Goal: Information Seeking & Learning: Learn about a topic

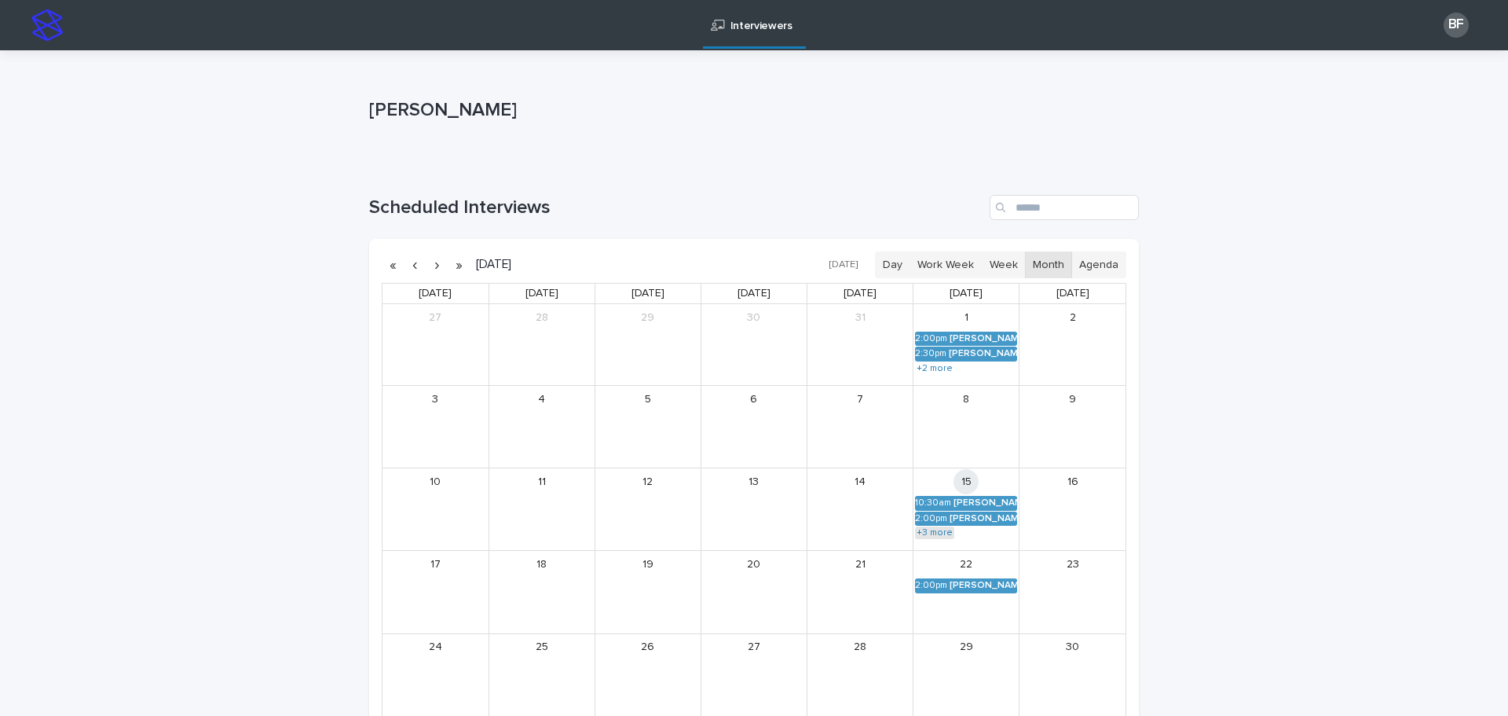
click at [923, 534] on link "+3 more" at bounding box center [934, 532] width 39 height 13
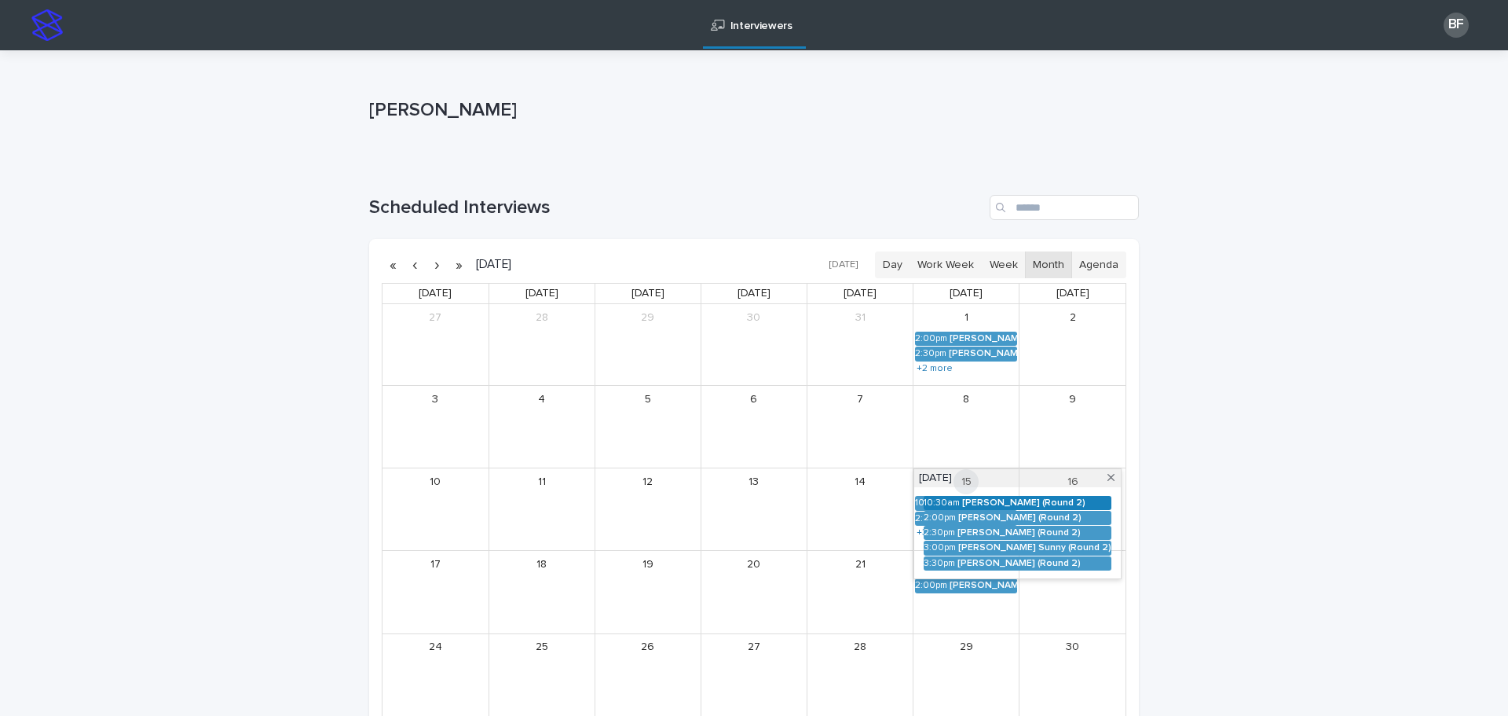
click at [962, 502] on div "[PERSON_NAME] (Round 2)" at bounding box center [1036, 502] width 149 height 11
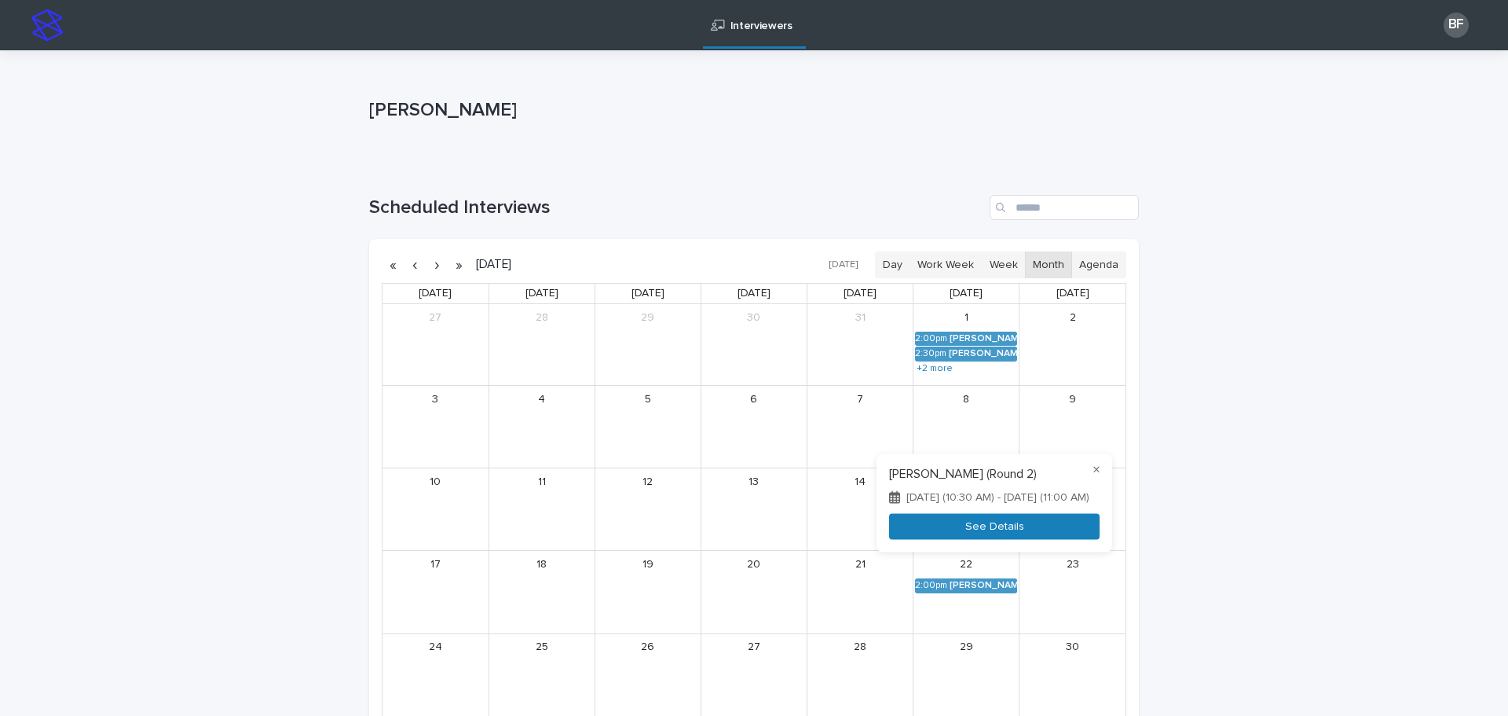
click at [889, 532] on button "See Details" at bounding box center [994, 526] width 211 height 26
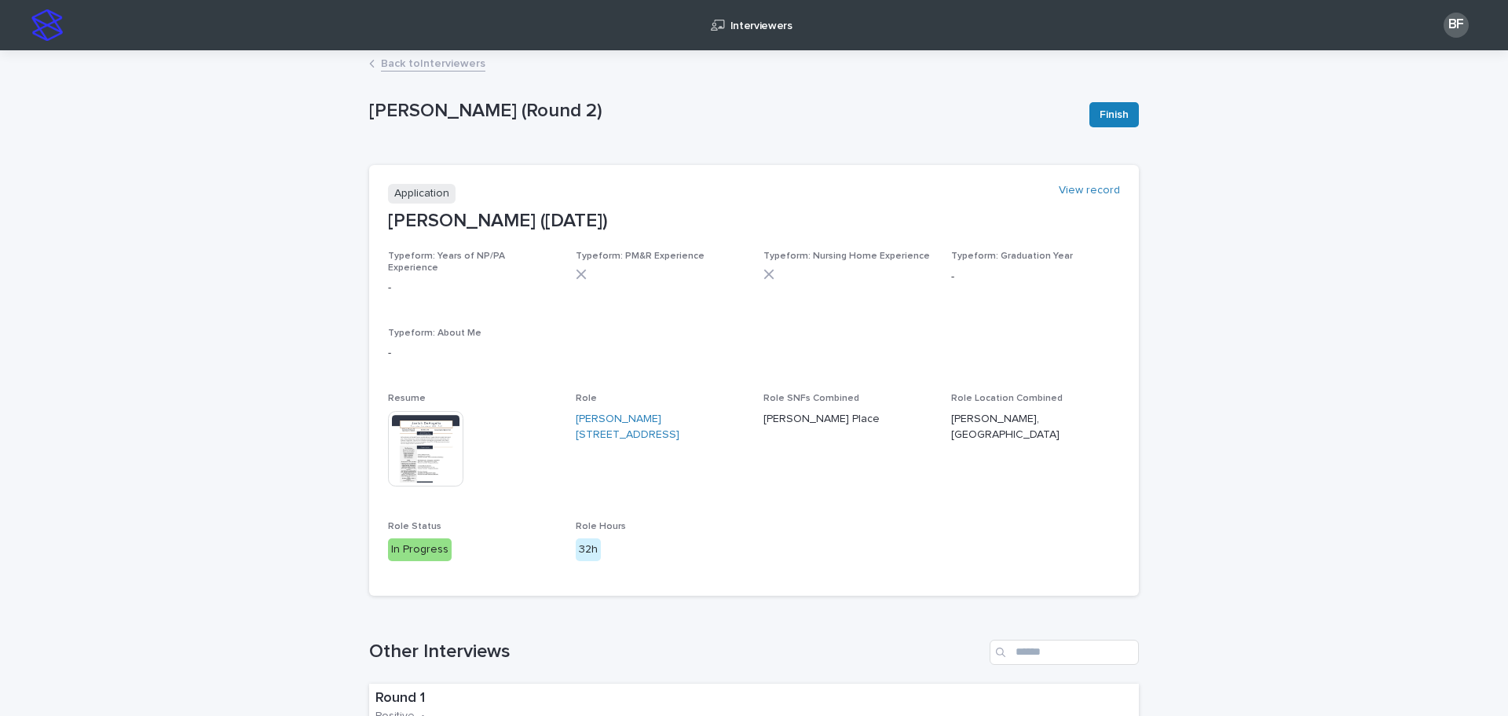
click at [417, 424] on img at bounding box center [425, 448] width 75 height 75
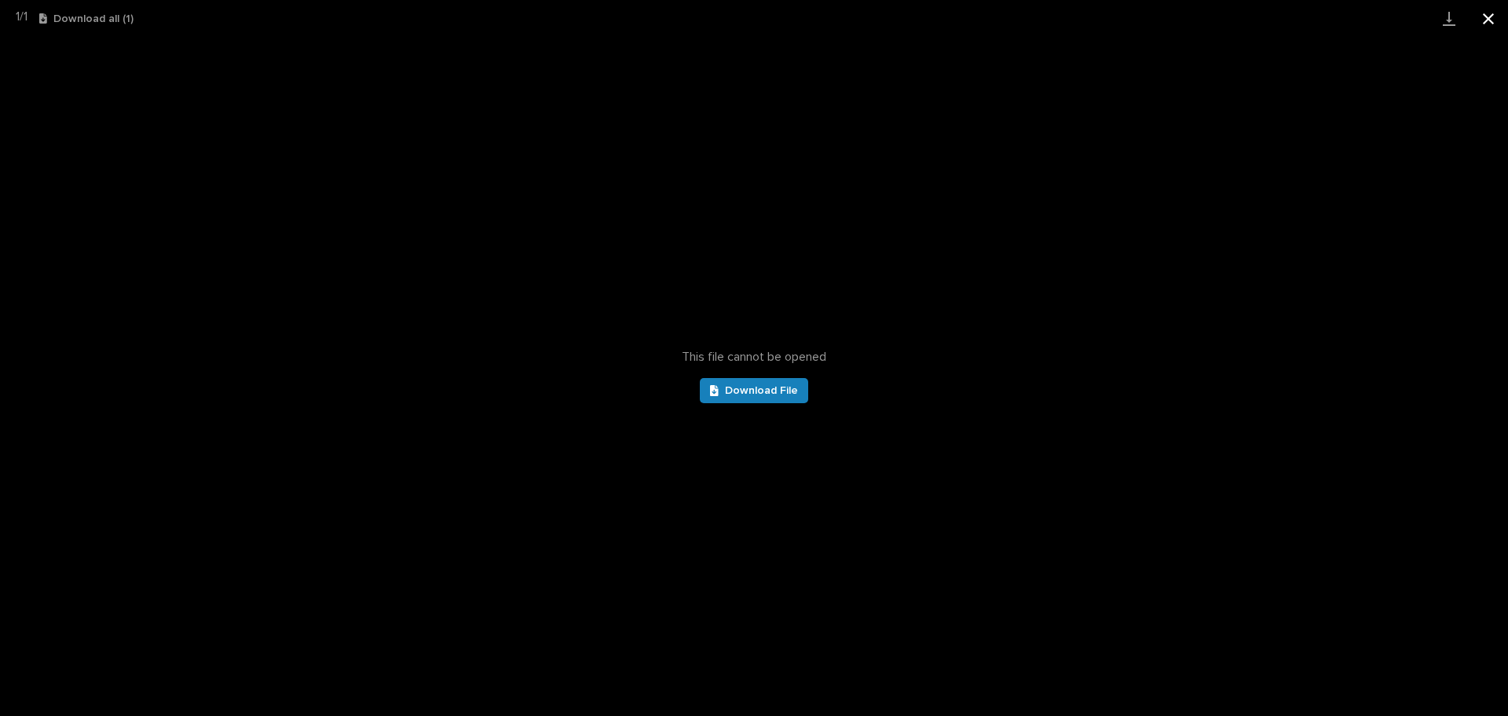
click at [1494, 16] on button "Close gallery" at bounding box center [1488, 18] width 39 height 37
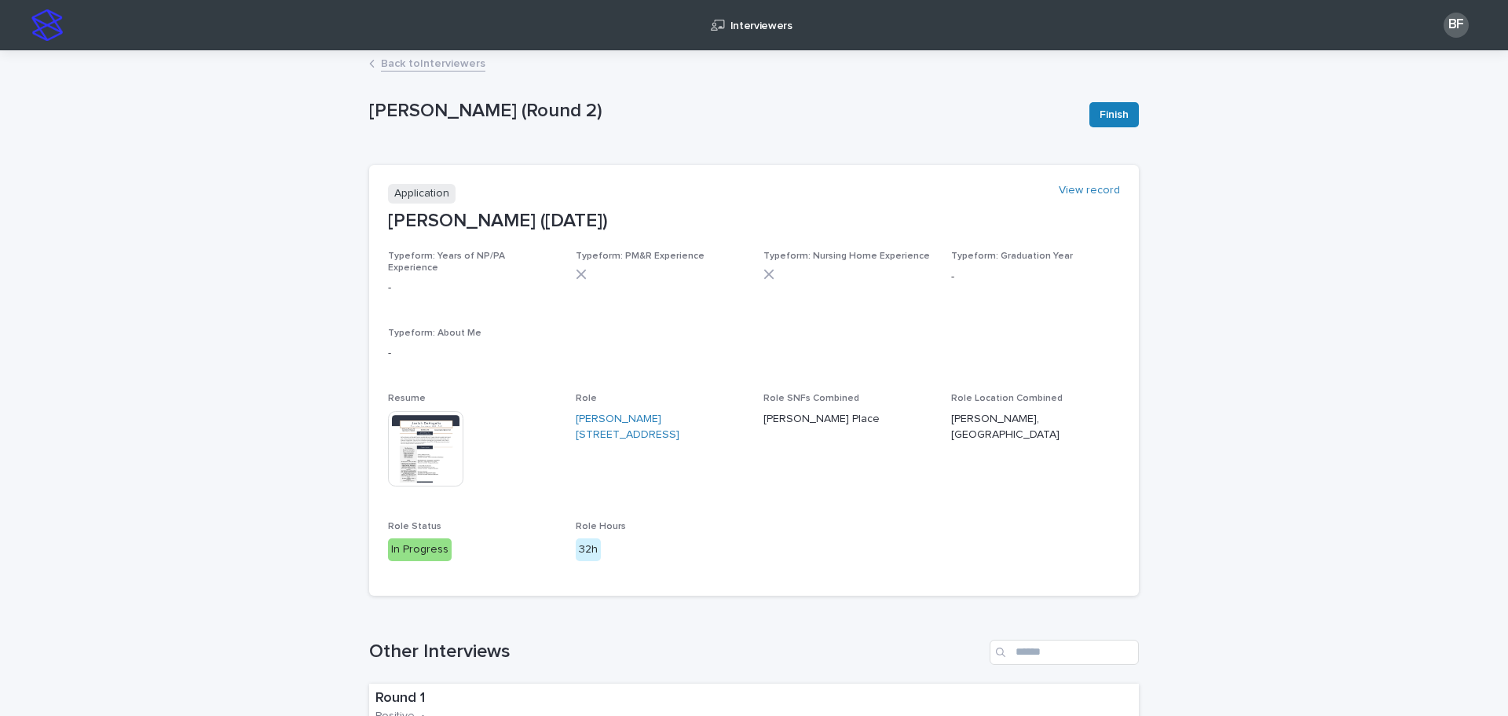
scroll to position [79, 0]
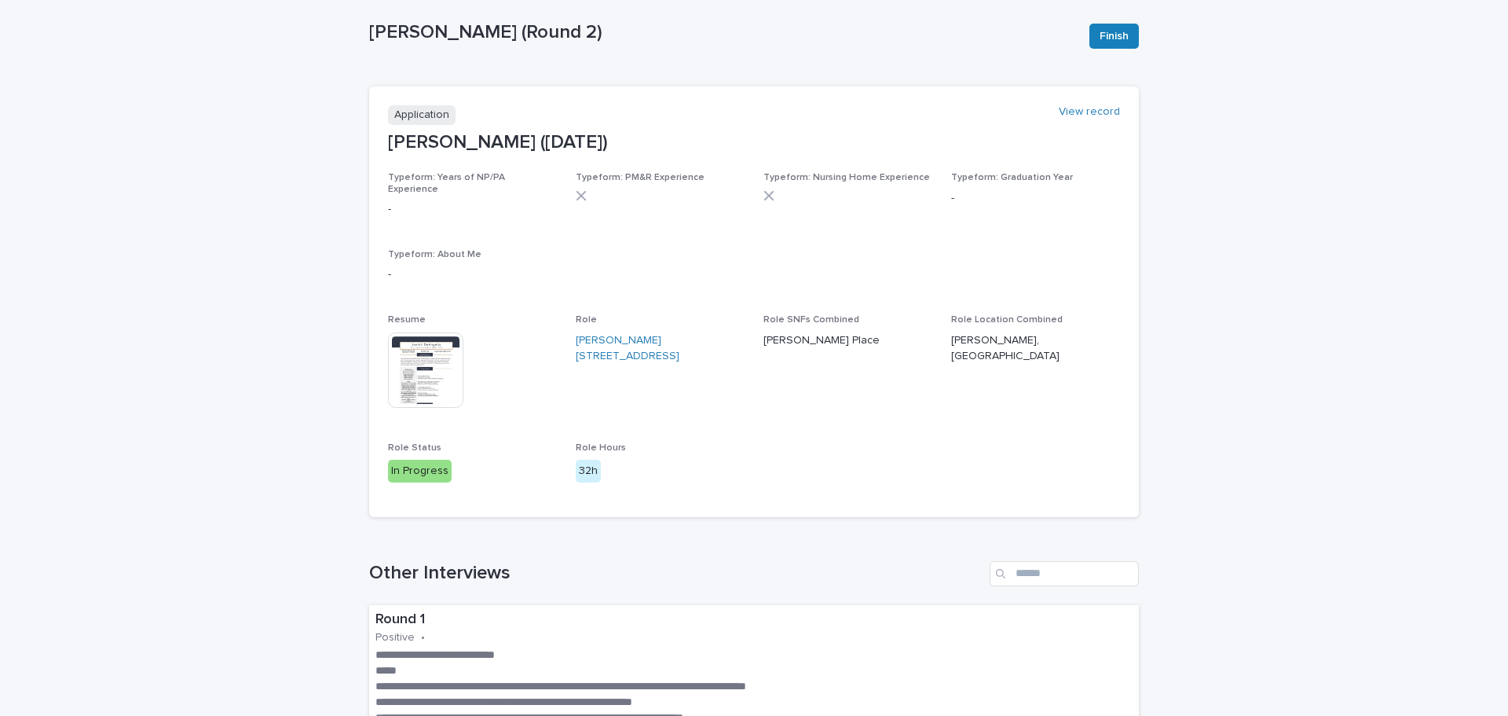
click at [423, 360] on img at bounding box center [425, 369] width 75 height 75
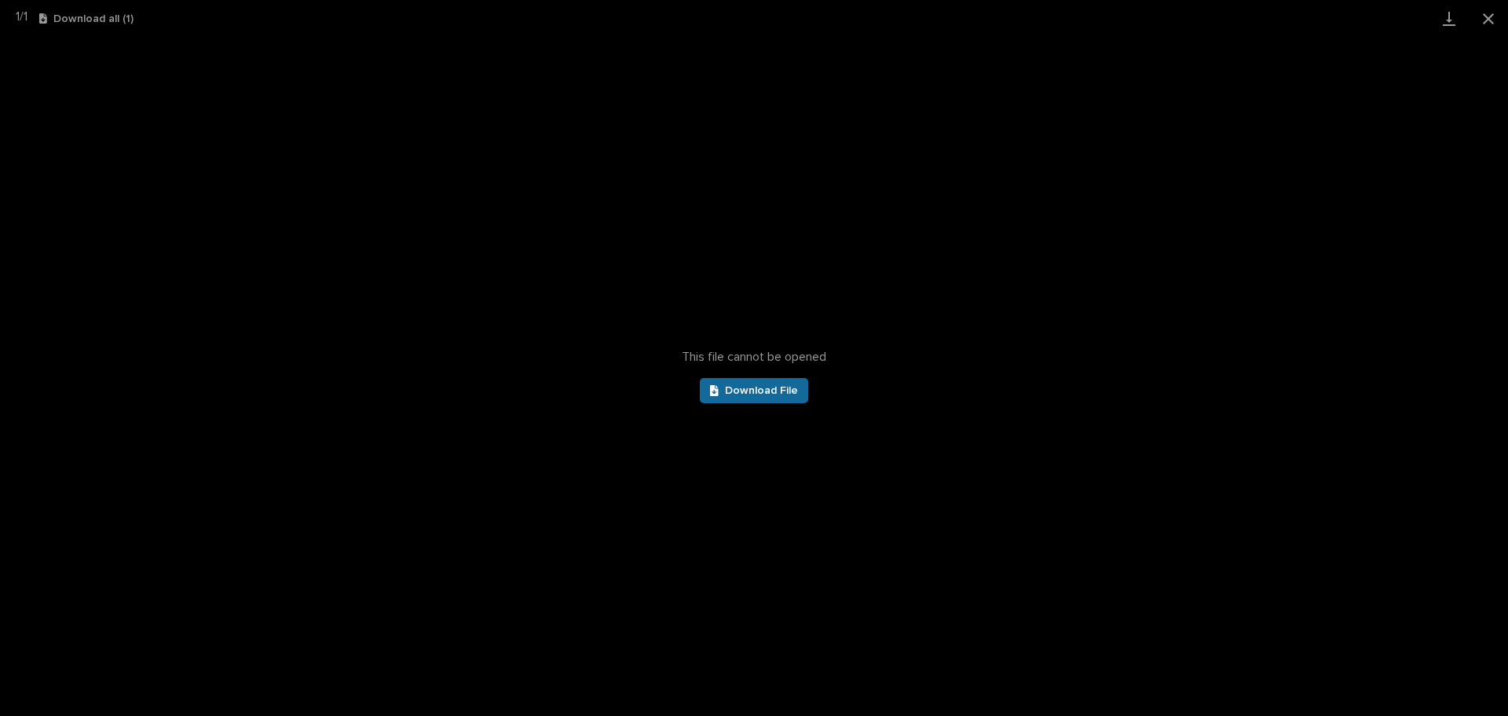
click at [786, 385] on span "Download File" at bounding box center [761, 390] width 73 height 11
click at [1482, 14] on button "Close gallery" at bounding box center [1488, 18] width 39 height 37
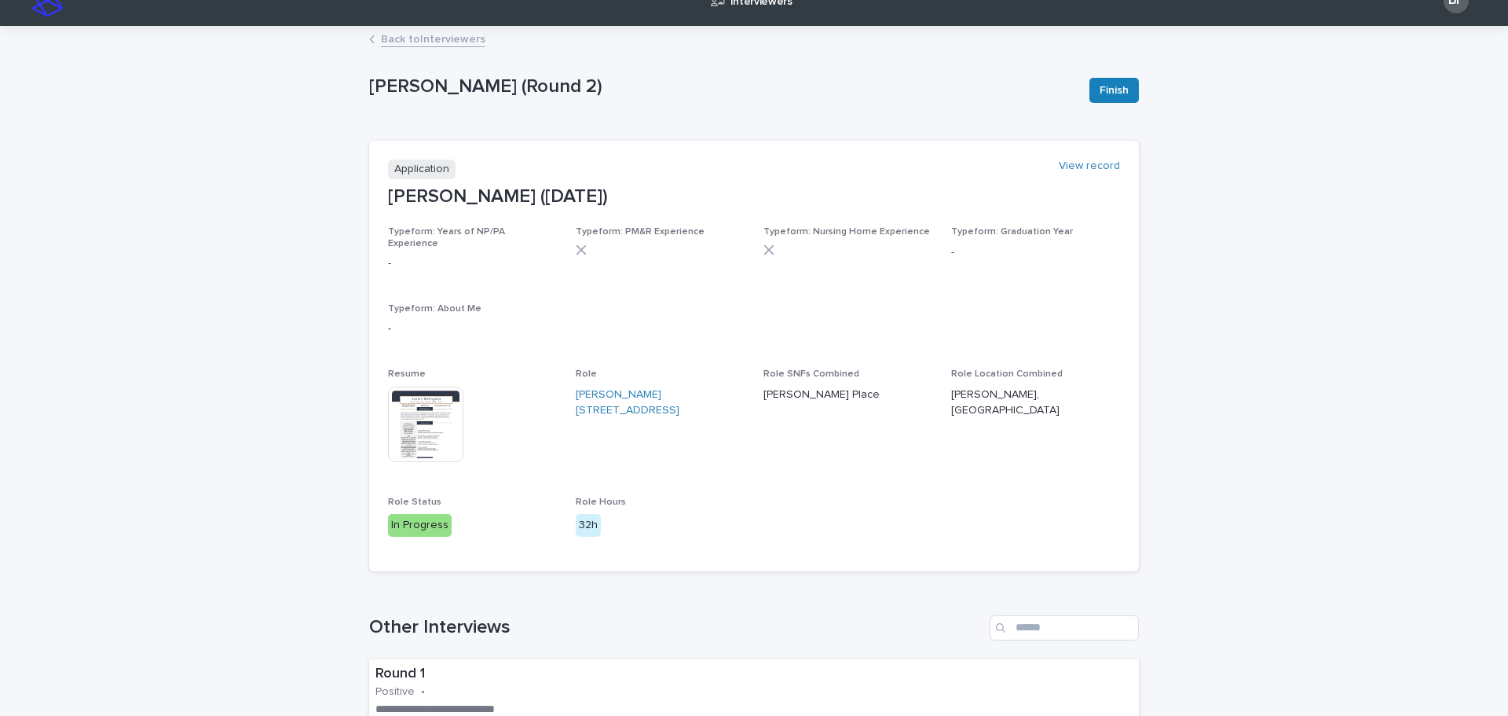
scroll to position [0, 0]
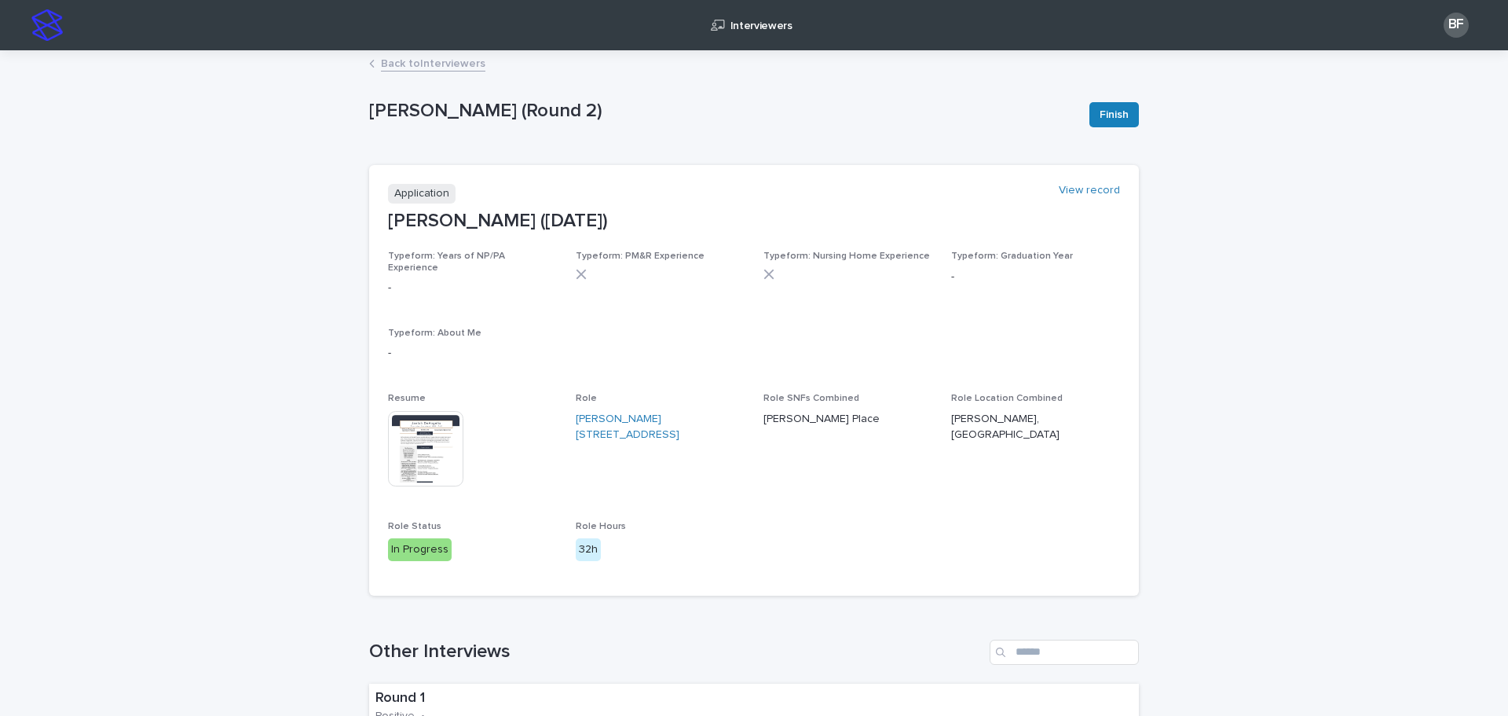
click at [381, 57] on link "Back to Interviewers" at bounding box center [433, 62] width 104 height 18
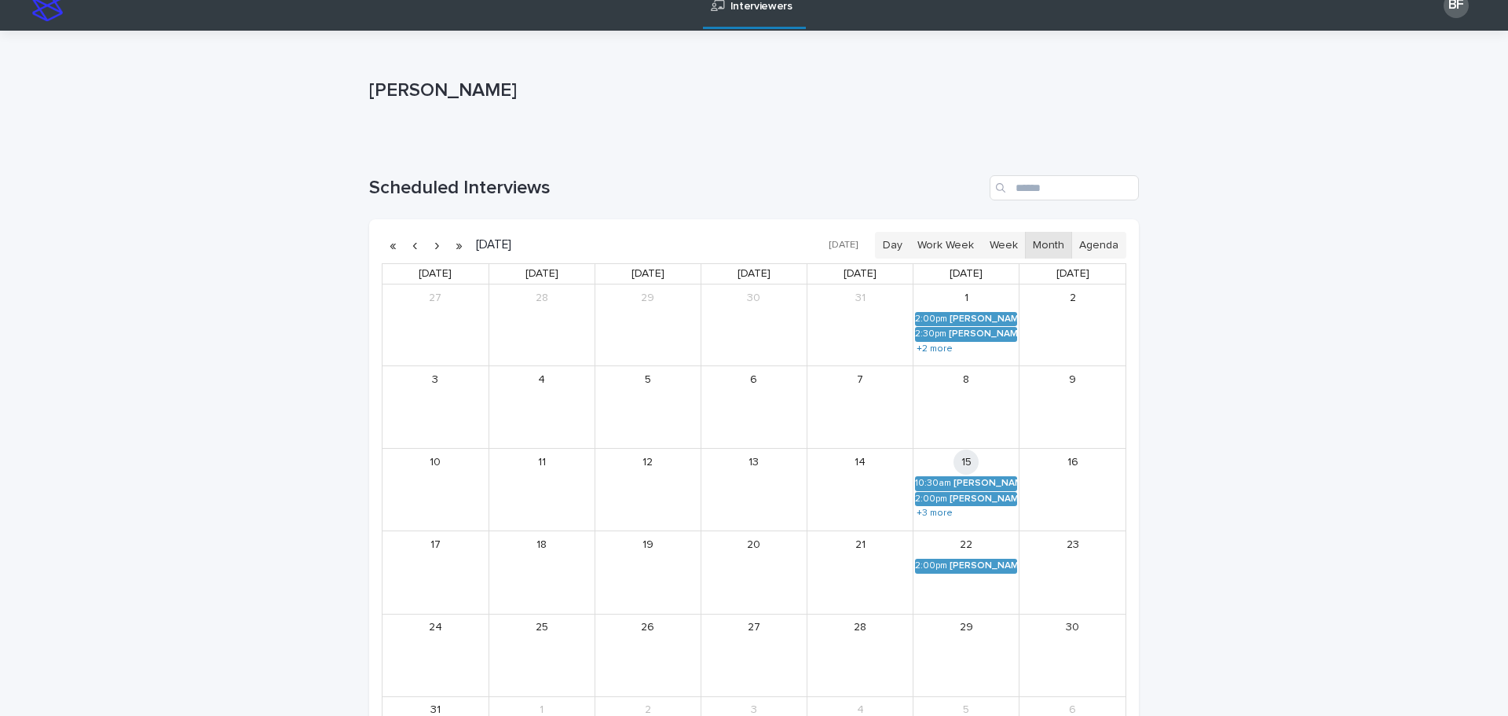
scroll to position [79, 0]
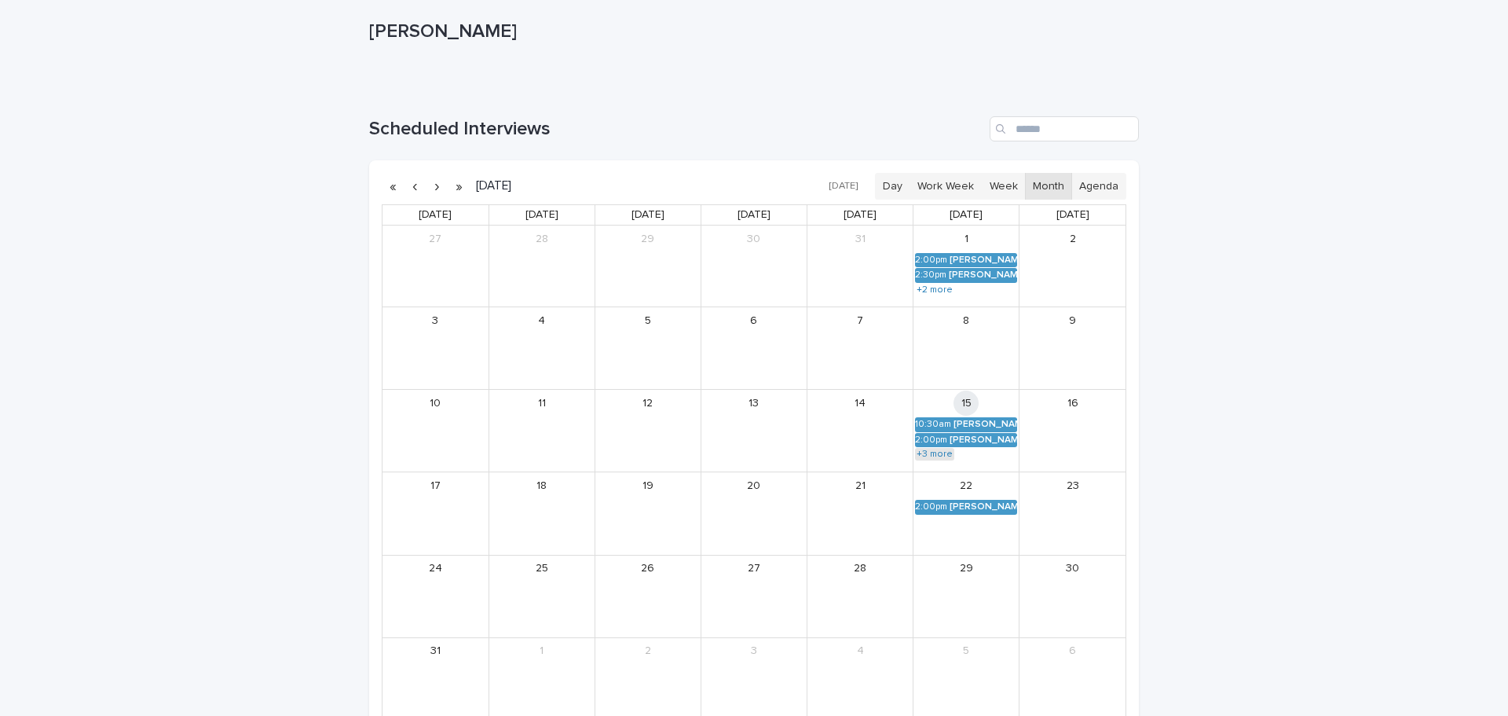
click at [931, 449] on link "+3 more" at bounding box center [934, 454] width 39 height 13
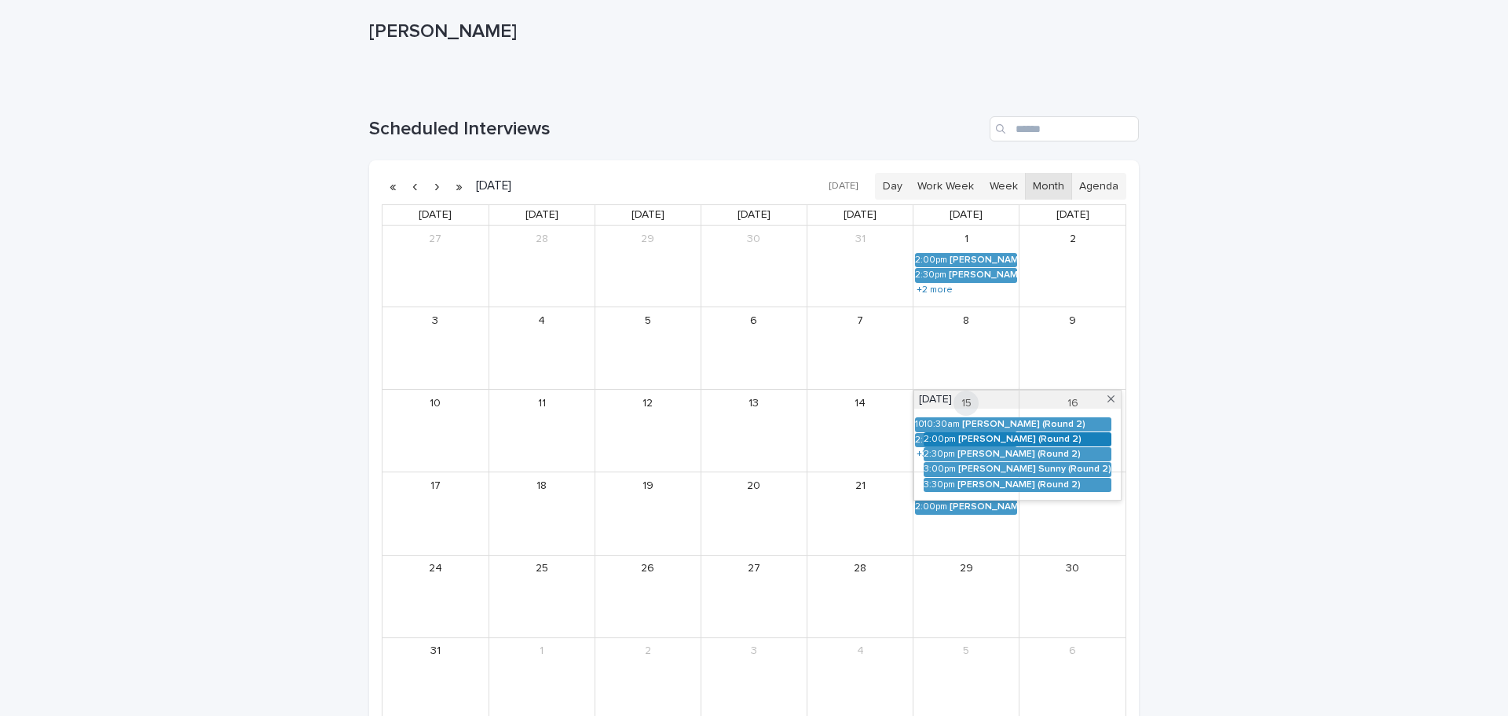
click at [942, 439] on div "2:00pm" at bounding box center [940, 439] width 32 height 11
click at [889, 470] on button "See Details" at bounding box center [994, 463] width 211 height 26
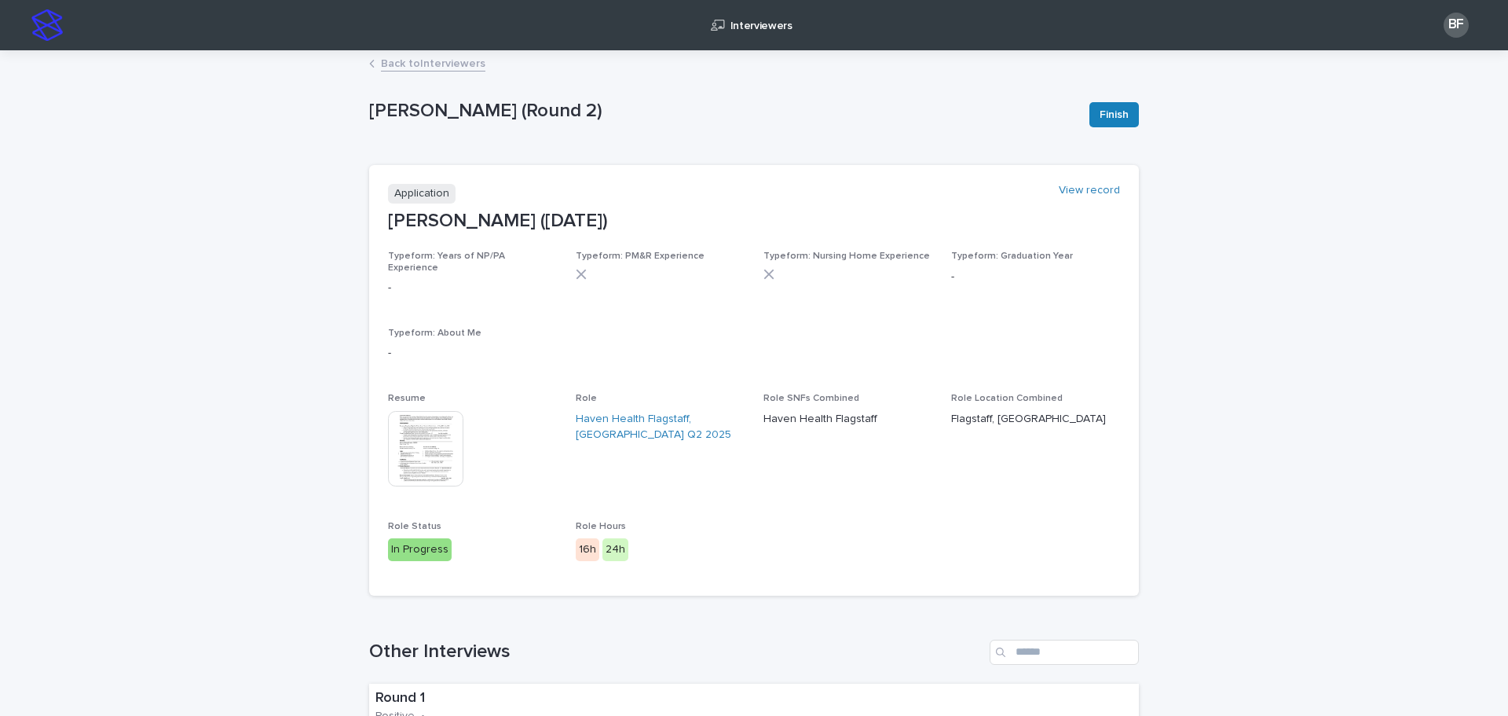
click at [431, 434] on img at bounding box center [425, 448] width 75 height 75
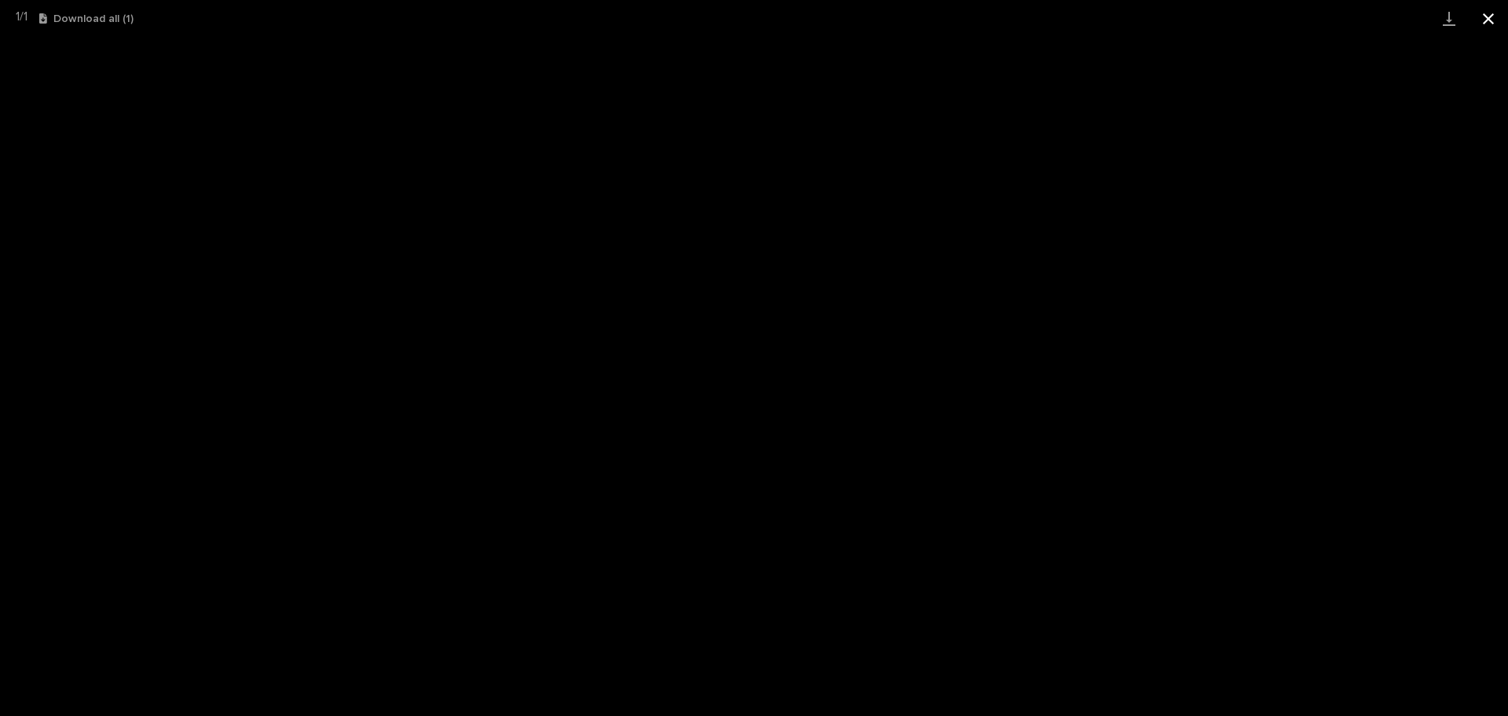
click at [1489, 19] on button "Close gallery" at bounding box center [1488, 18] width 39 height 37
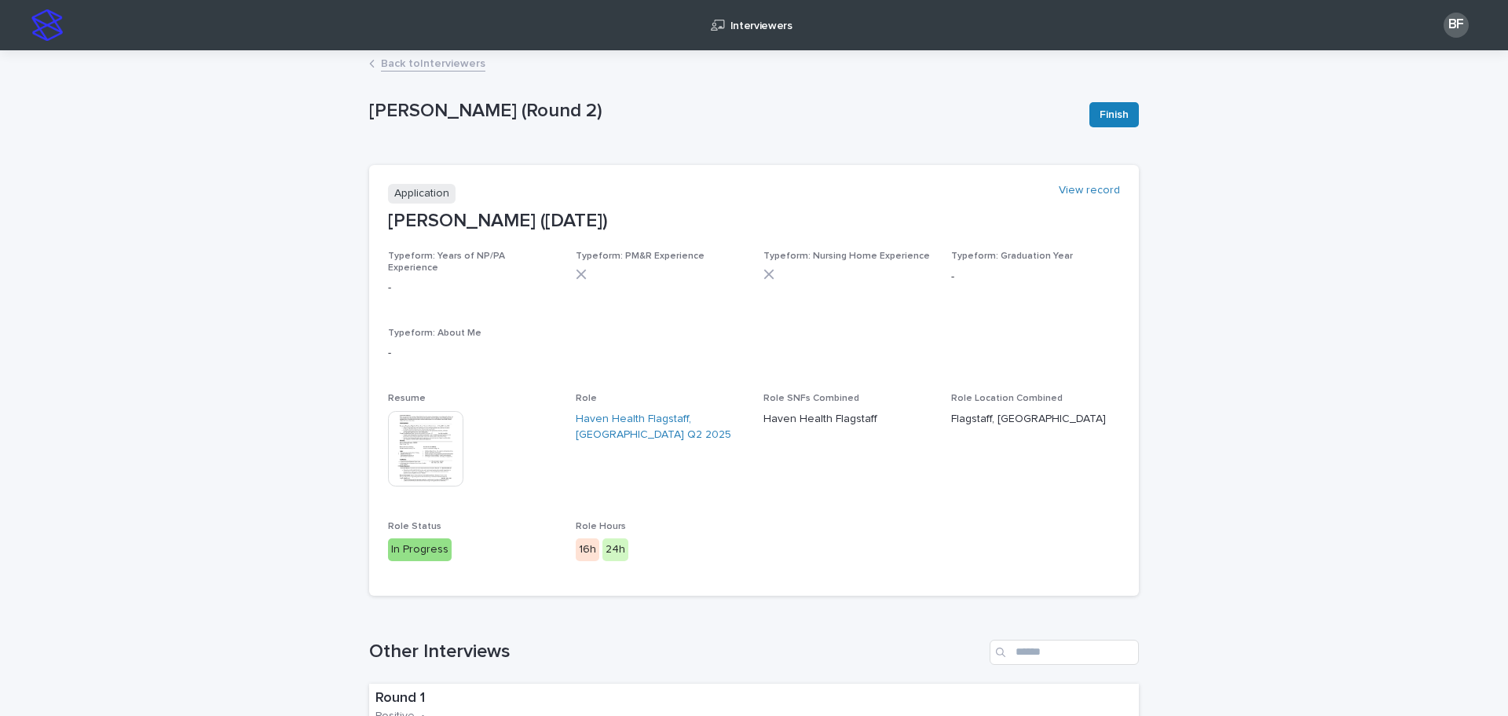
click at [387, 60] on link "Back to Interviewers" at bounding box center [433, 62] width 104 height 18
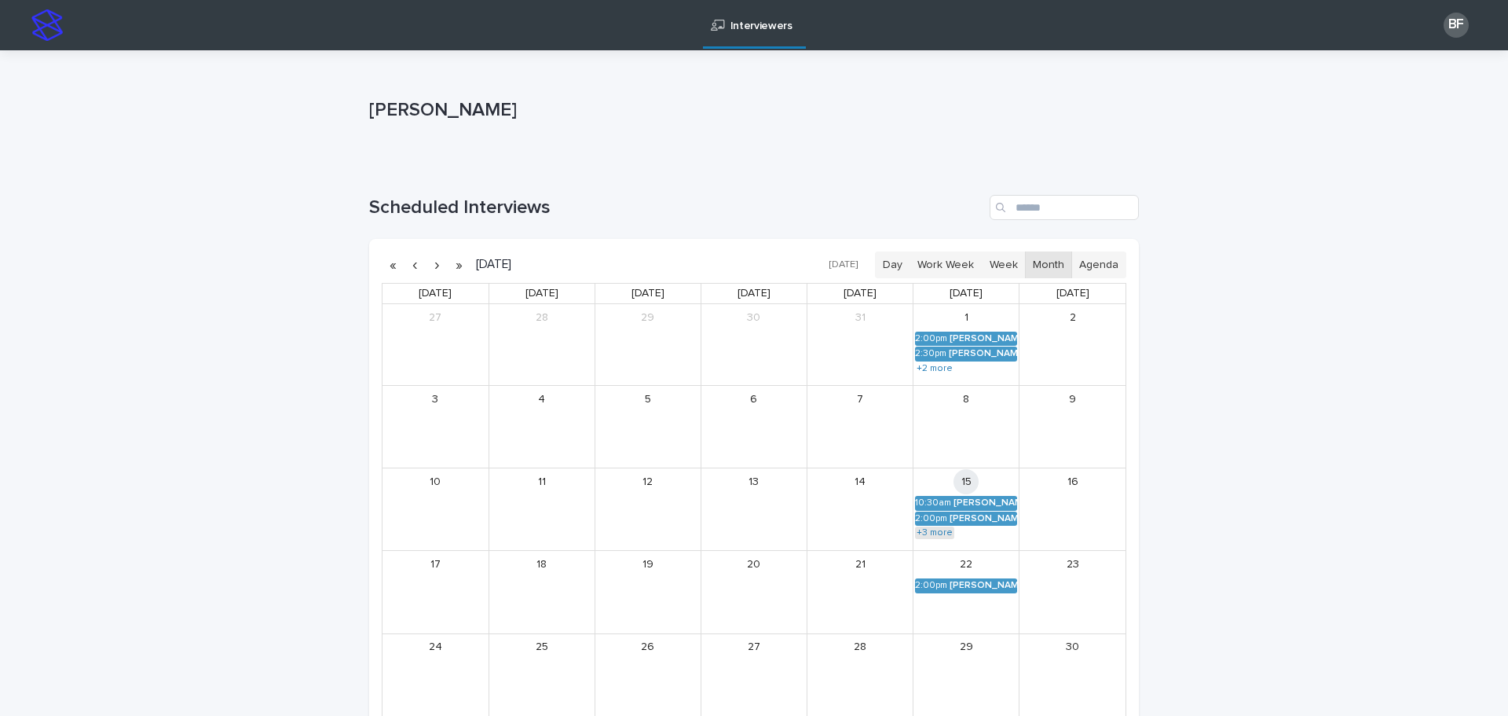
click at [937, 529] on link "+3 more" at bounding box center [934, 532] width 39 height 13
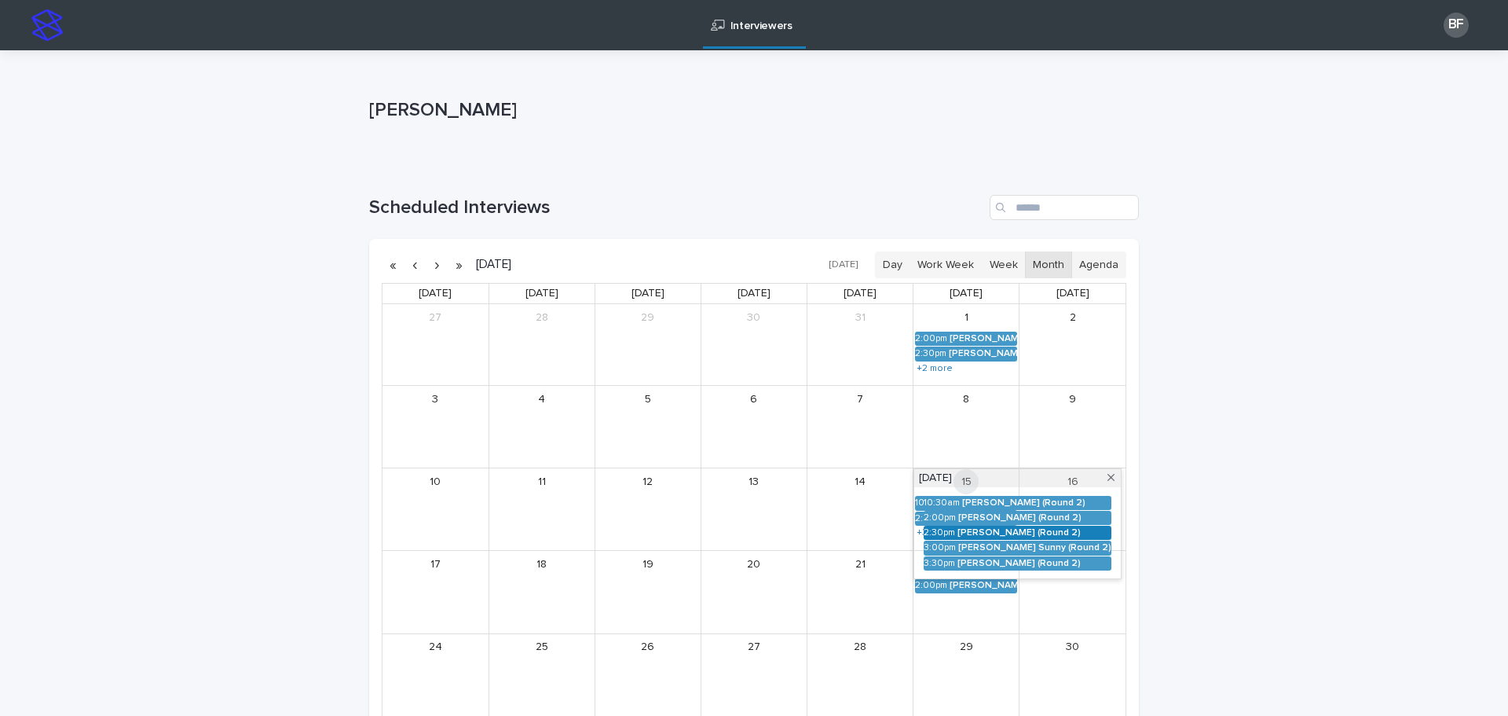
click at [973, 537] on div "[PERSON_NAME] (Round 2)" at bounding box center [1035, 532] width 154 height 11
click at [889, 546] on button "See Details" at bounding box center [994, 557] width 211 height 26
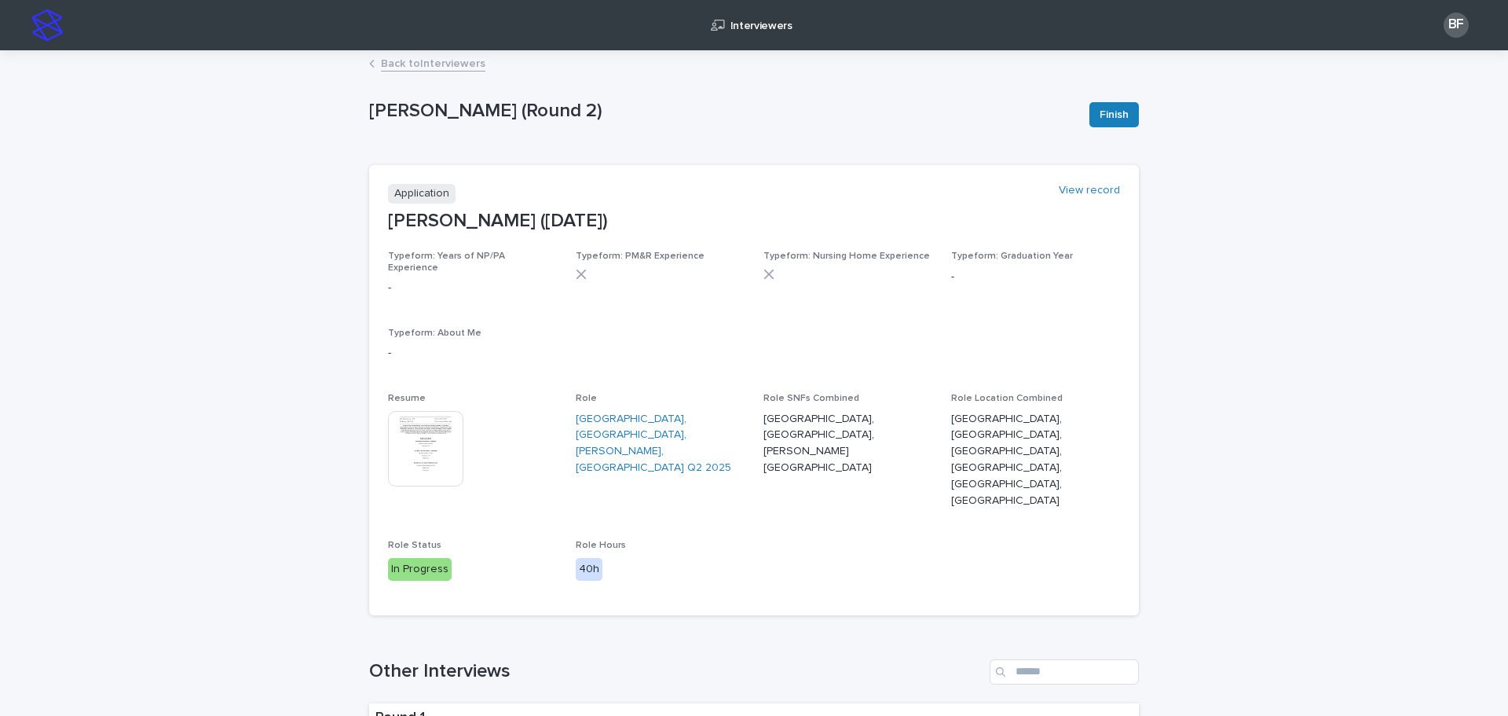
click at [410, 423] on img at bounding box center [425, 448] width 75 height 75
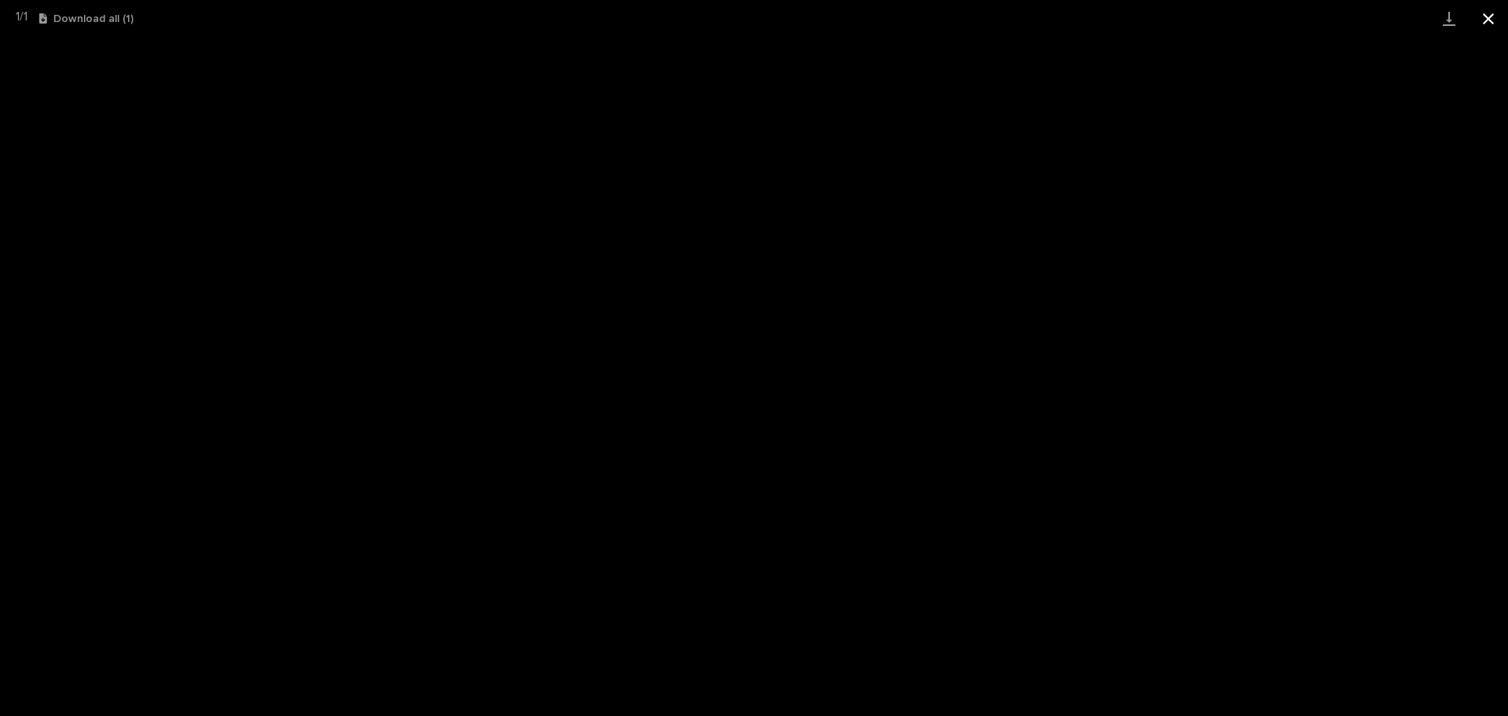
click at [1487, 20] on button "Close gallery" at bounding box center [1488, 18] width 39 height 37
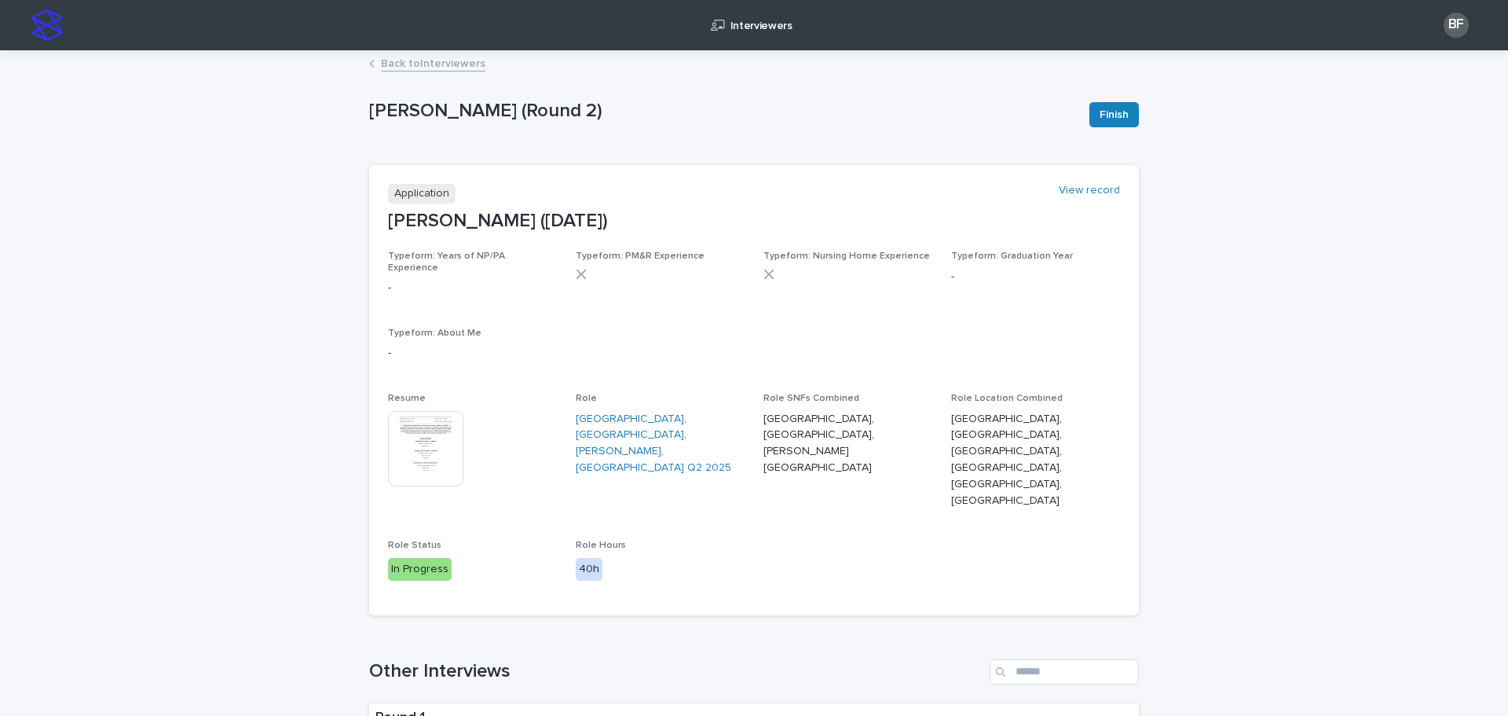
click at [409, 62] on link "Back to Interviewers" at bounding box center [433, 62] width 104 height 18
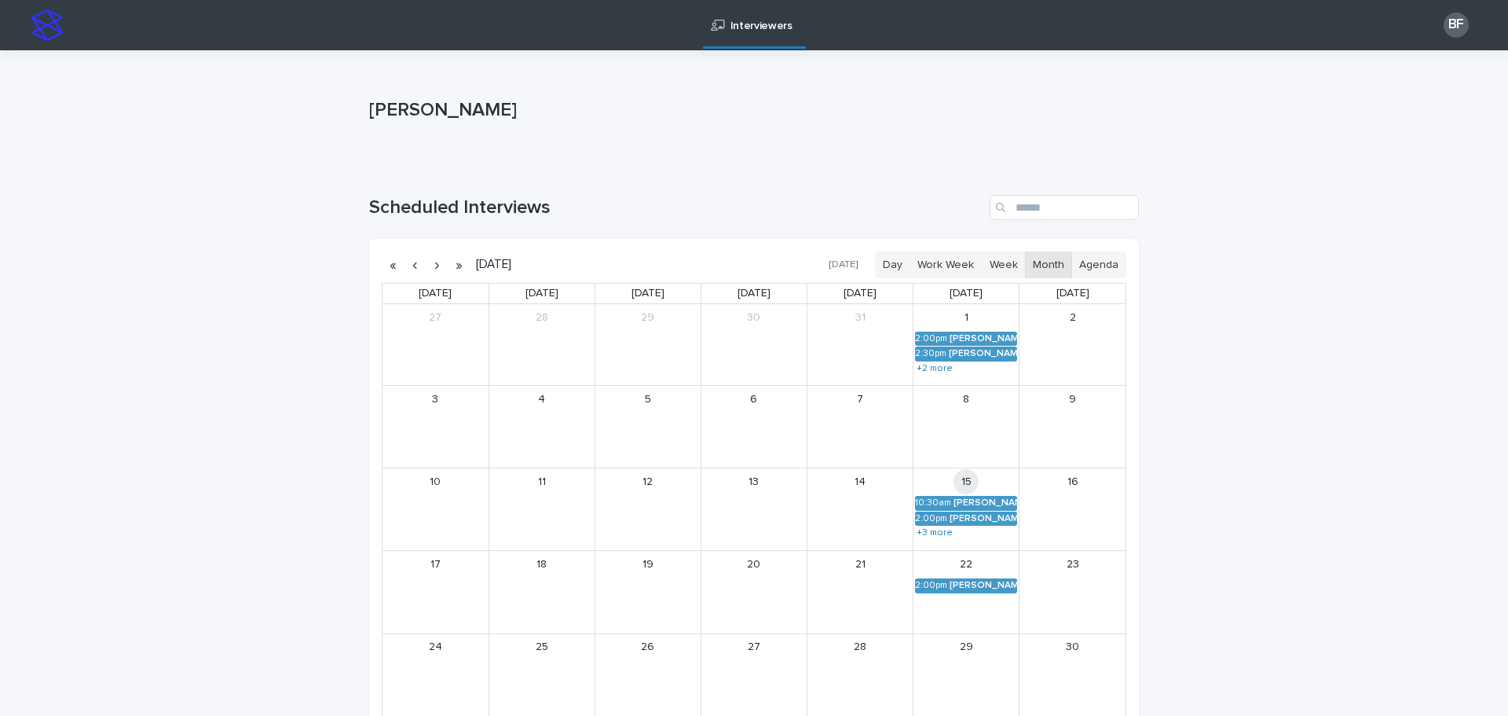
click at [936, 539] on div "15 10:30am [PERSON_NAME] (Round 2) 2:00pm [PERSON_NAME] (Round 2) 2:30pm [PERSO…" at bounding box center [966, 509] width 105 height 82
click at [936, 535] on link "+3 more" at bounding box center [934, 532] width 39 height 13
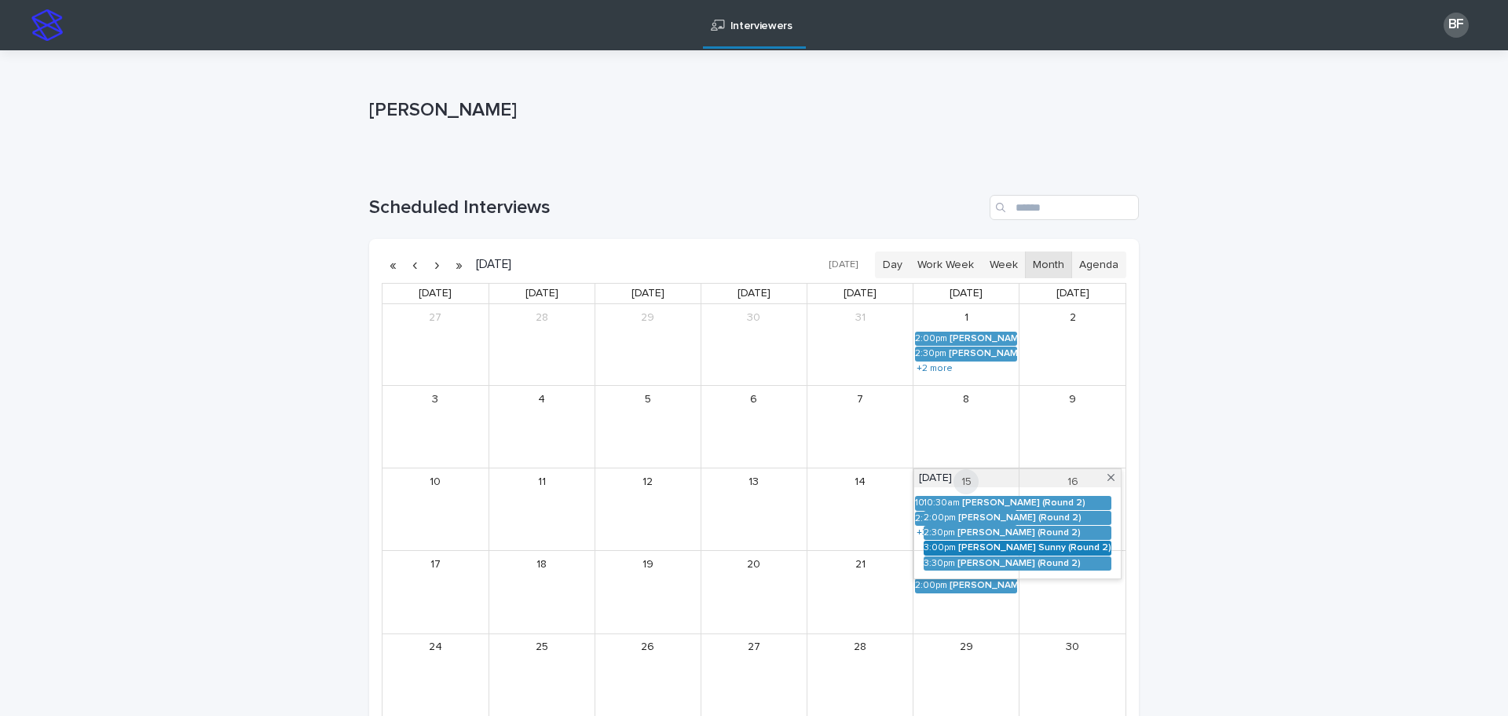
click at [958, 551] on div "[PERSON_NAME] Sunny (Round 2)" at bounding box center [1034, 547] width 153 height 11
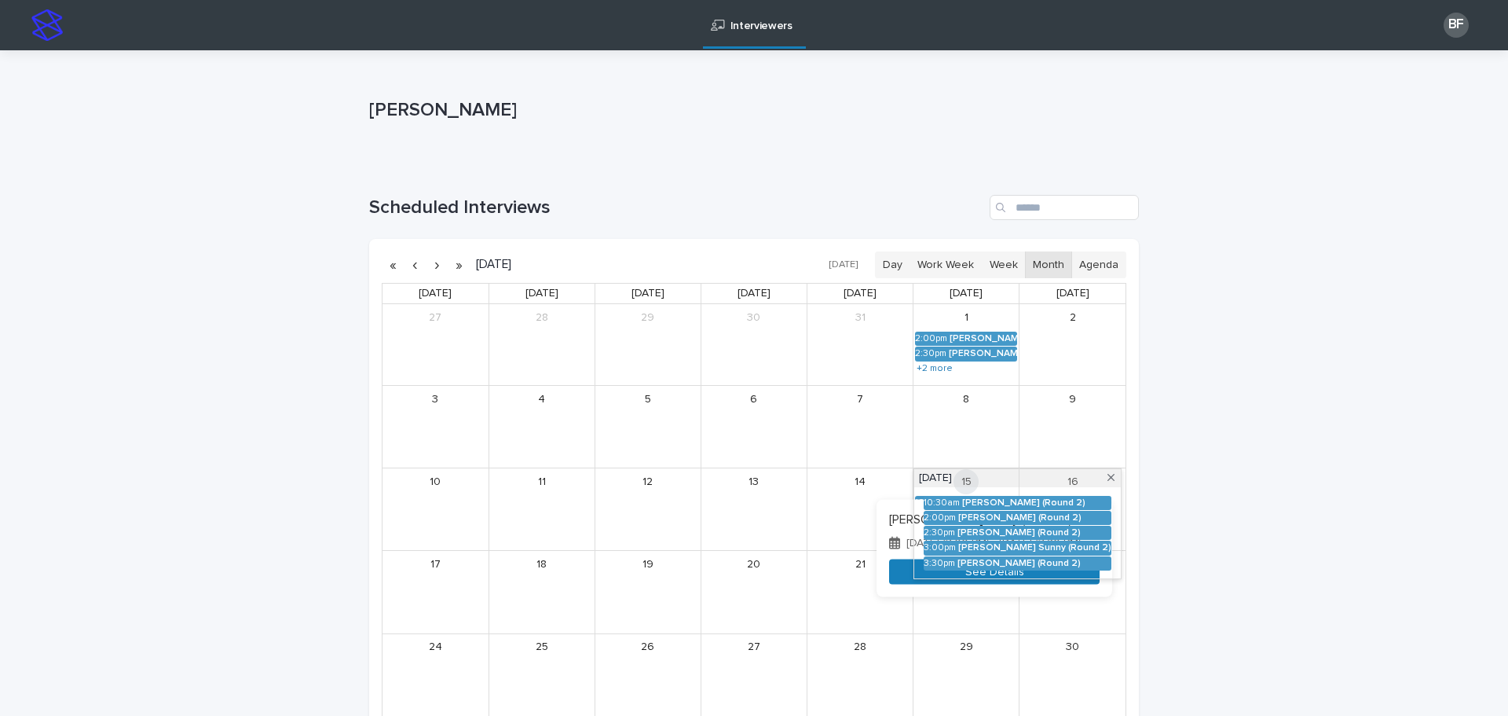
click at [889, 567] on button "See Details" at bounding box center [994, 572] width 211 height 26
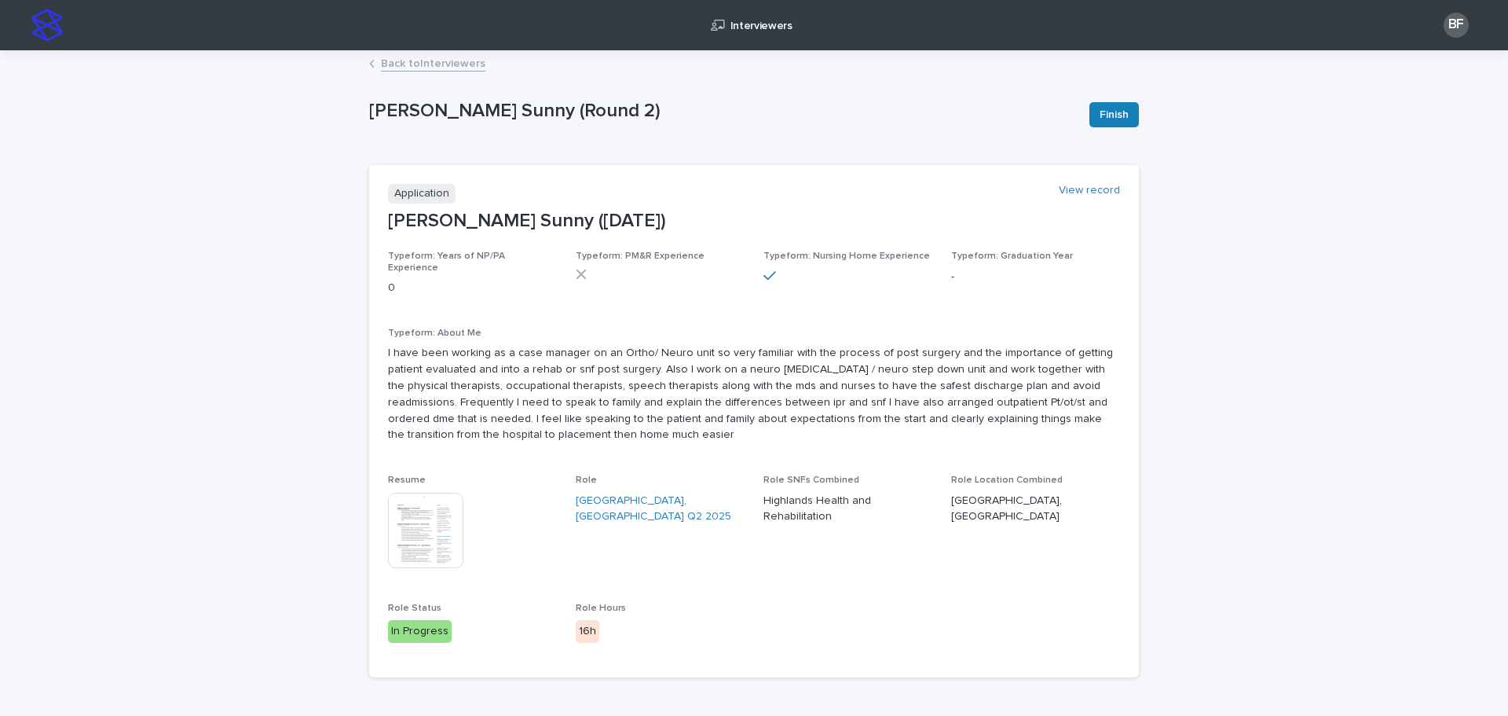
click at [434, 504] on img at bounding box center [425, 530] width 75 height 75
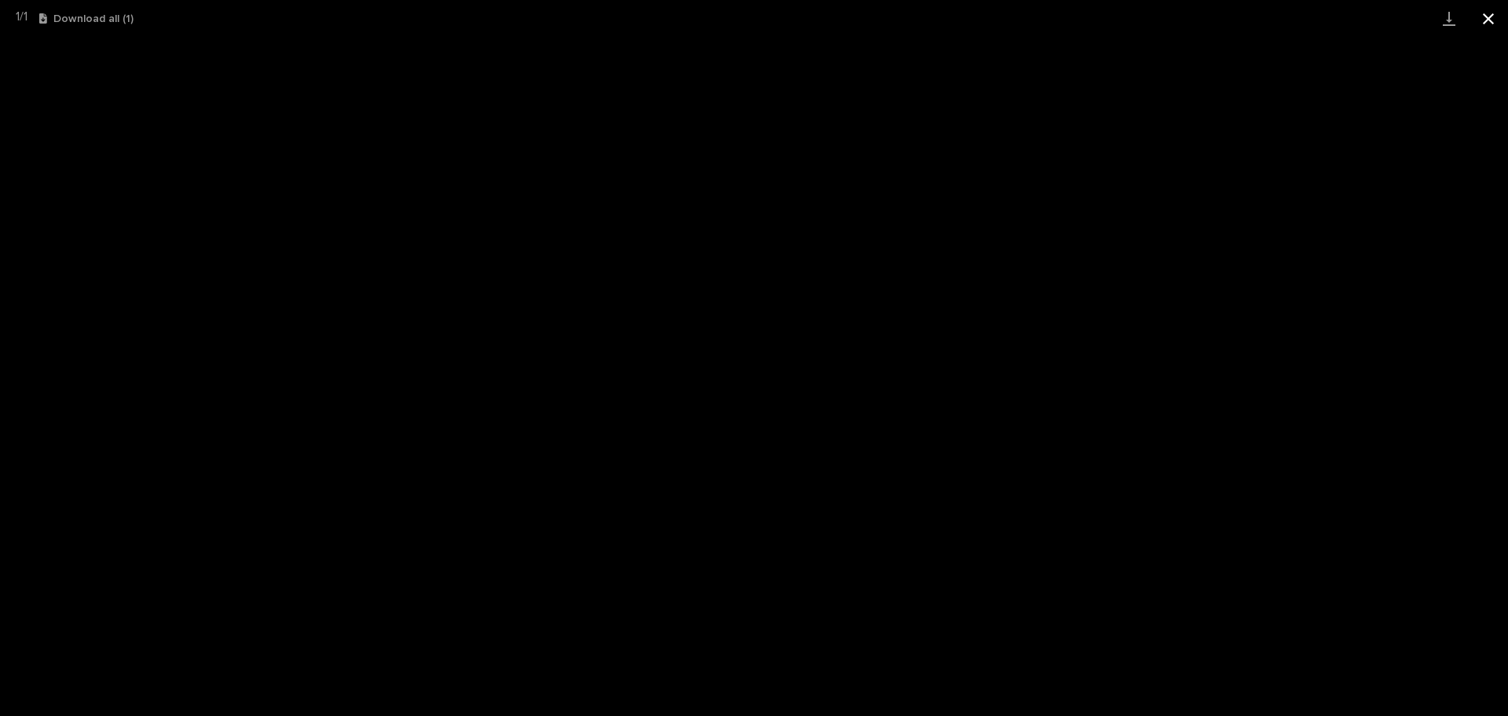
click at [1489, 16] on button "Close gallery" at bounding box center [1488, 18] width 39 height 37
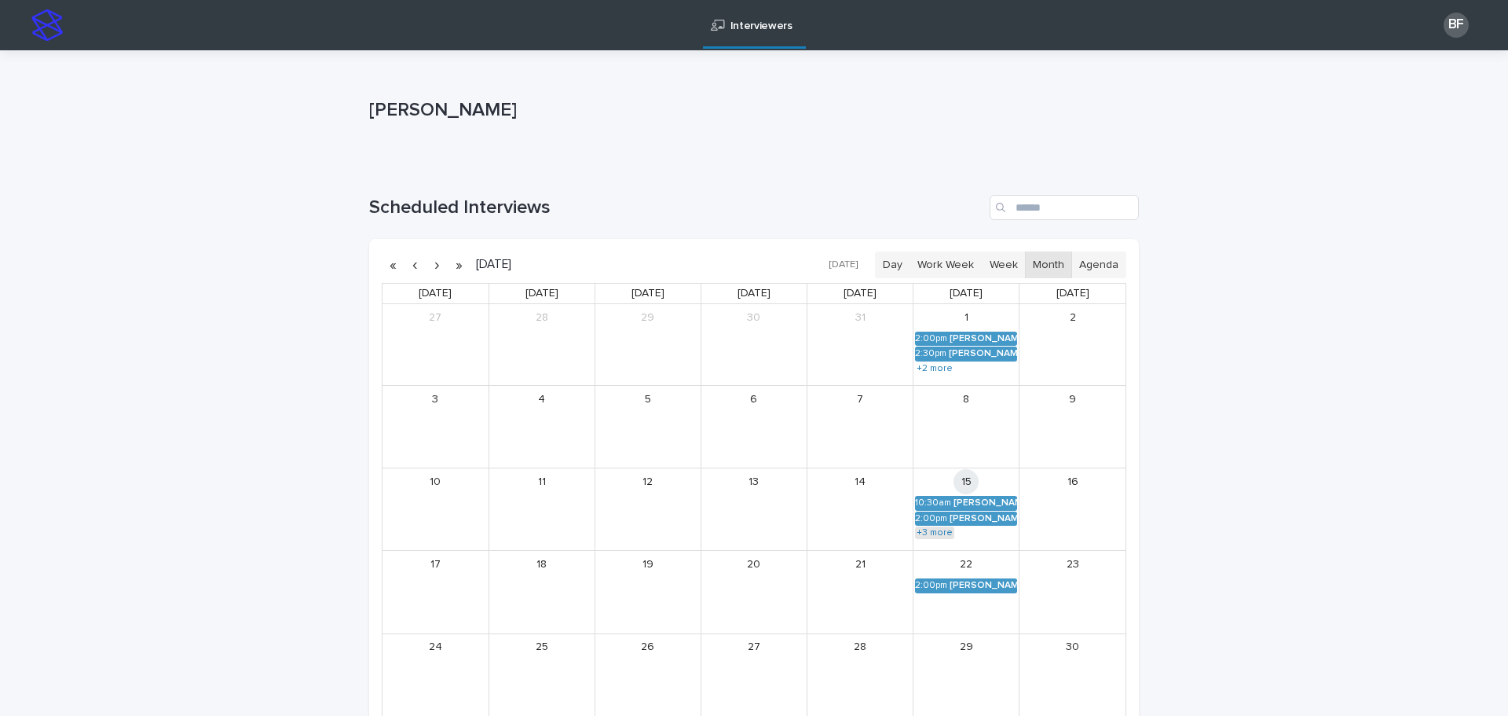
click at [929, 535] on link "+3 more" at bounding box center [934, 532] width 39 height 13
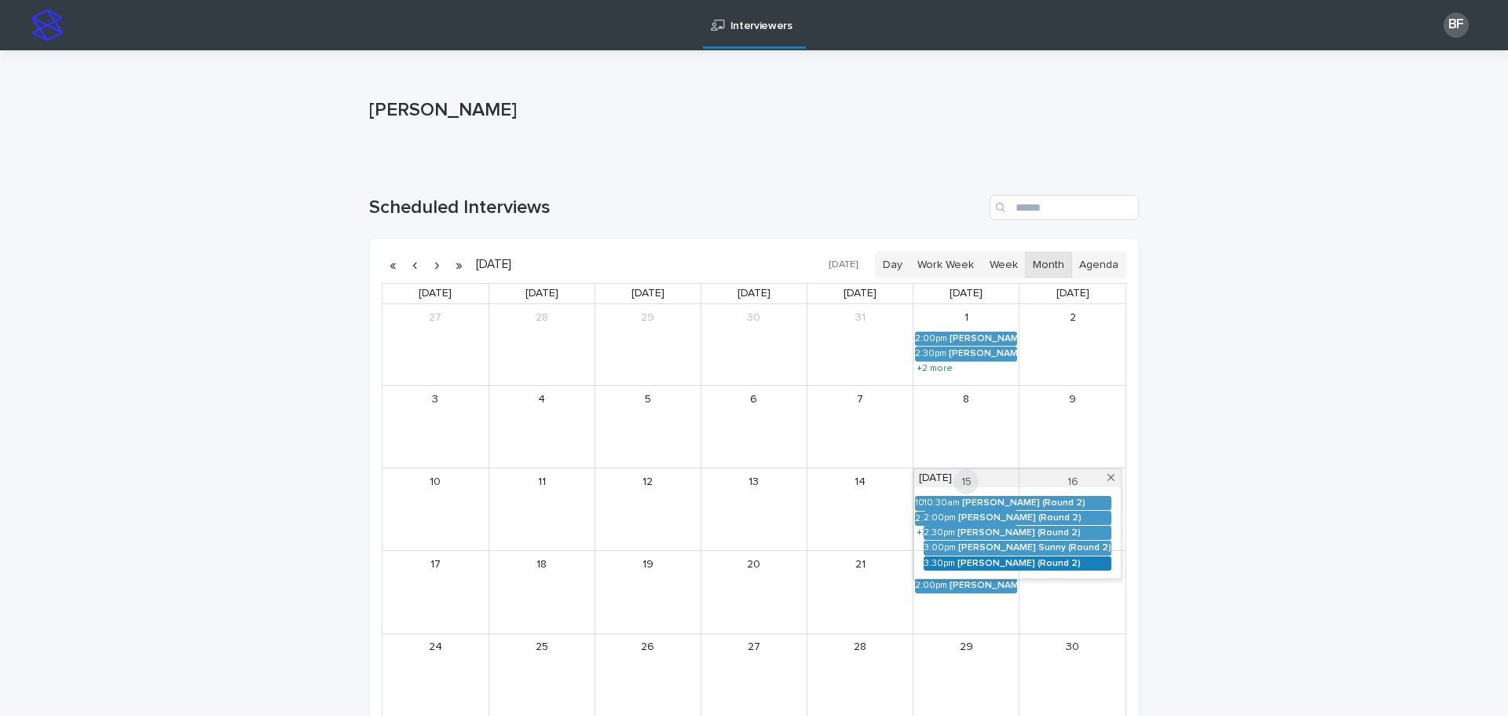
click at [950, 566] on link "3:30pm [PERSON_NAME] (Round 2)" at bounding box center [1018, 563] width 188 height 14
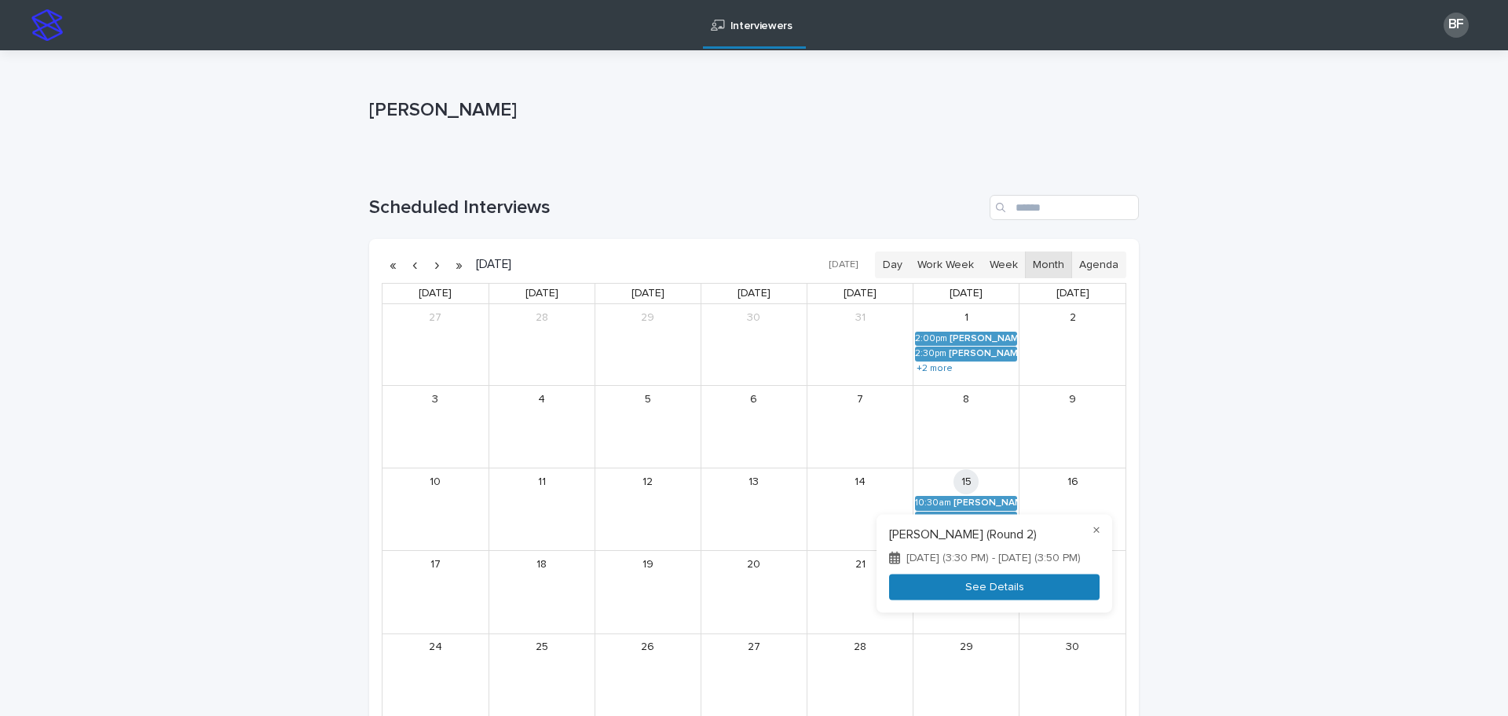
click at [889, 582] on button "See Details" at bounding box center [994, 586] width 211 height 26
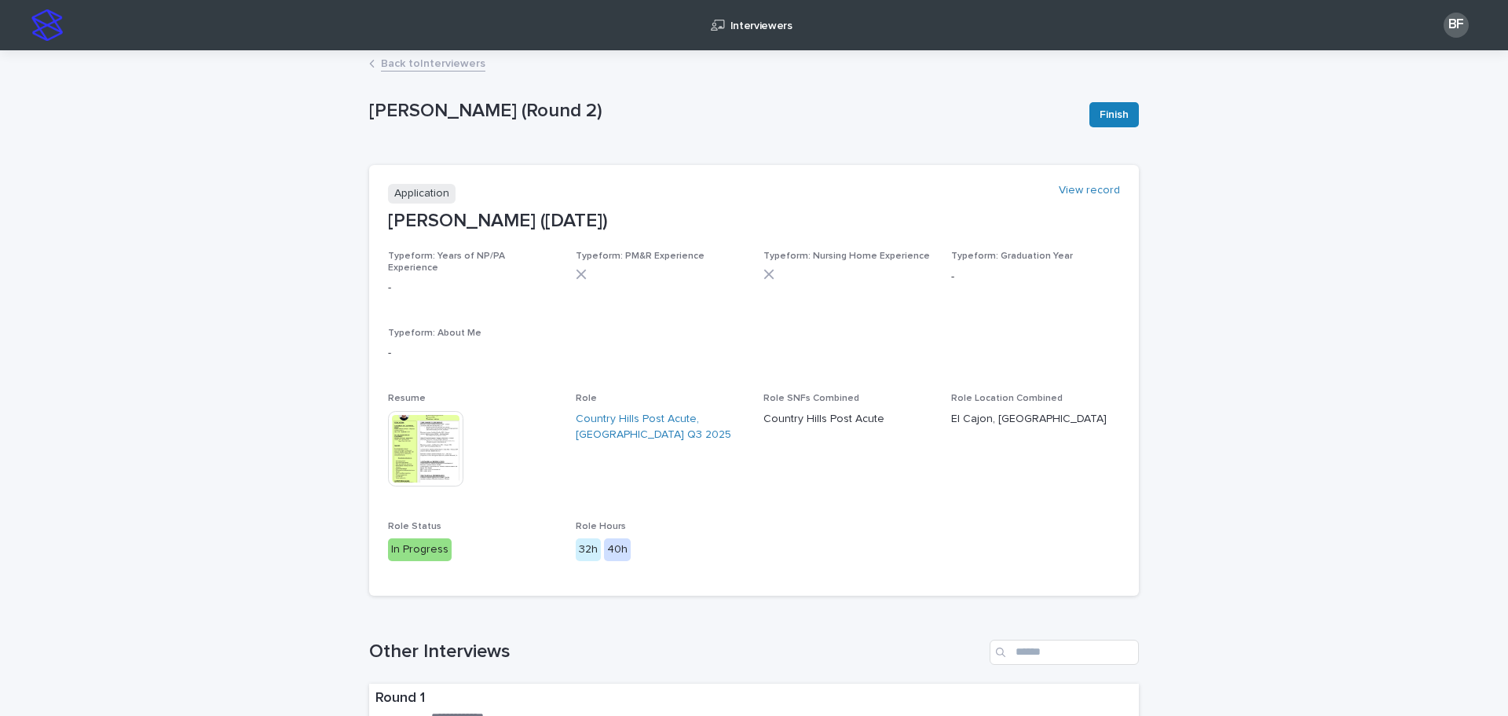
click at [431, 433] on img at bounding box center [425, 448] width 75 height 75
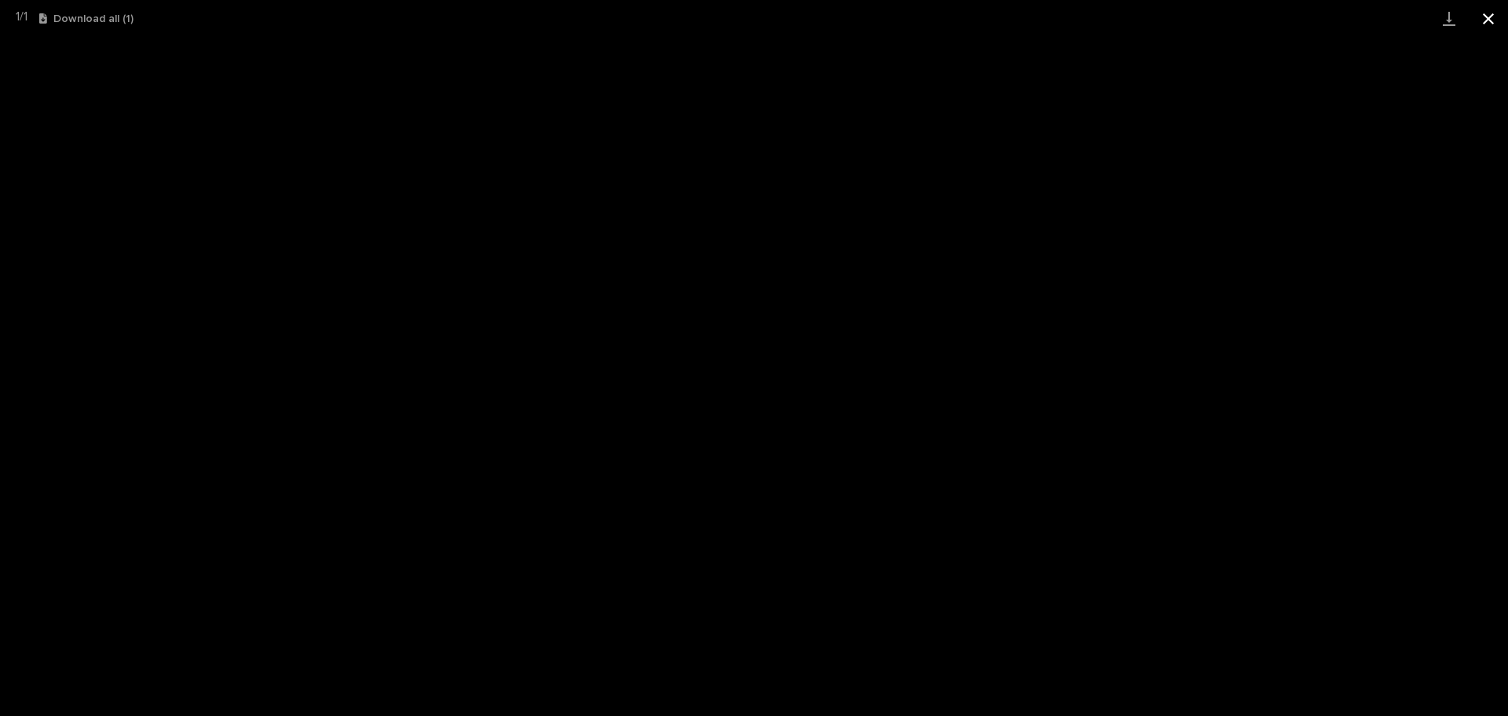
click at [1487, 20] on button "Close gallery" at bounding box center [1488, 18] width 39 height 37
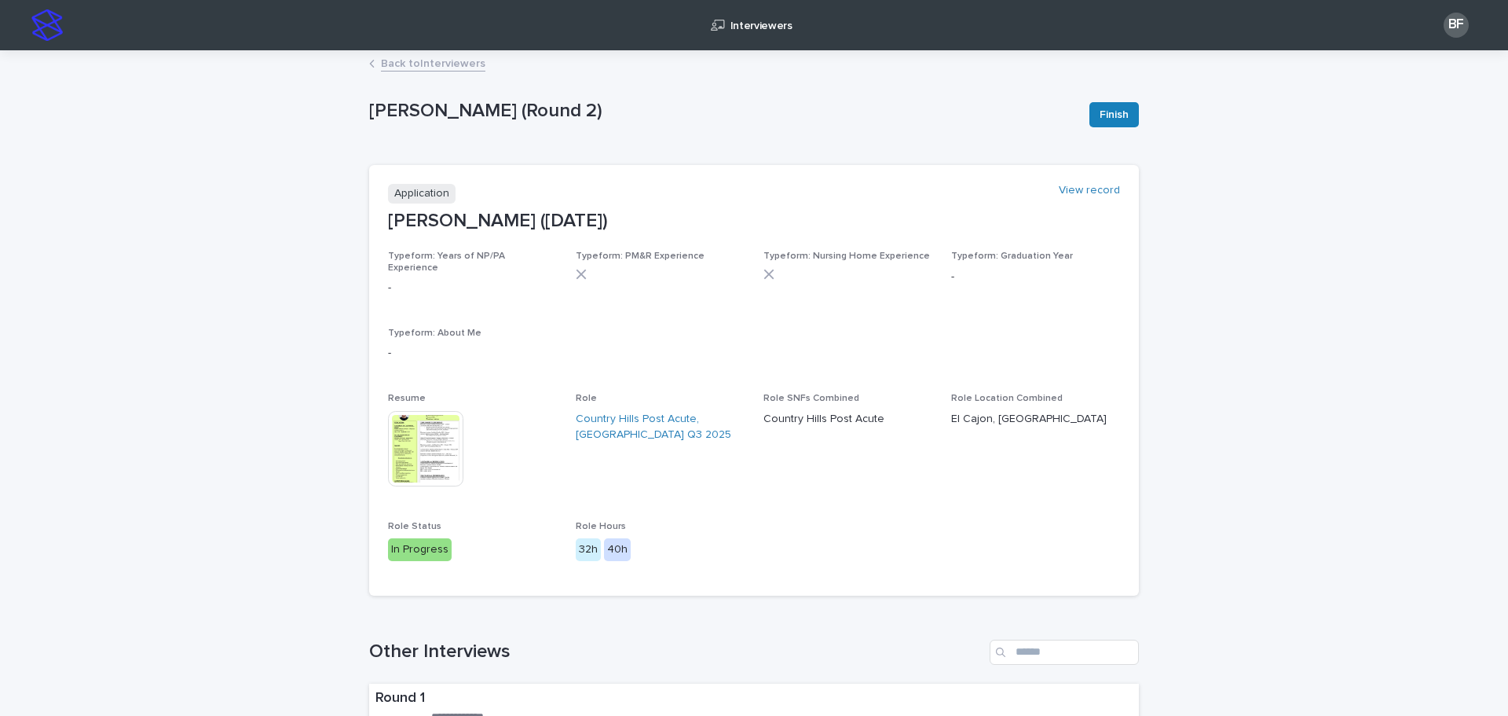
click at [396, 64] on link "Back to Interviewers" at bounding box center [433, 62] width 104 height 18
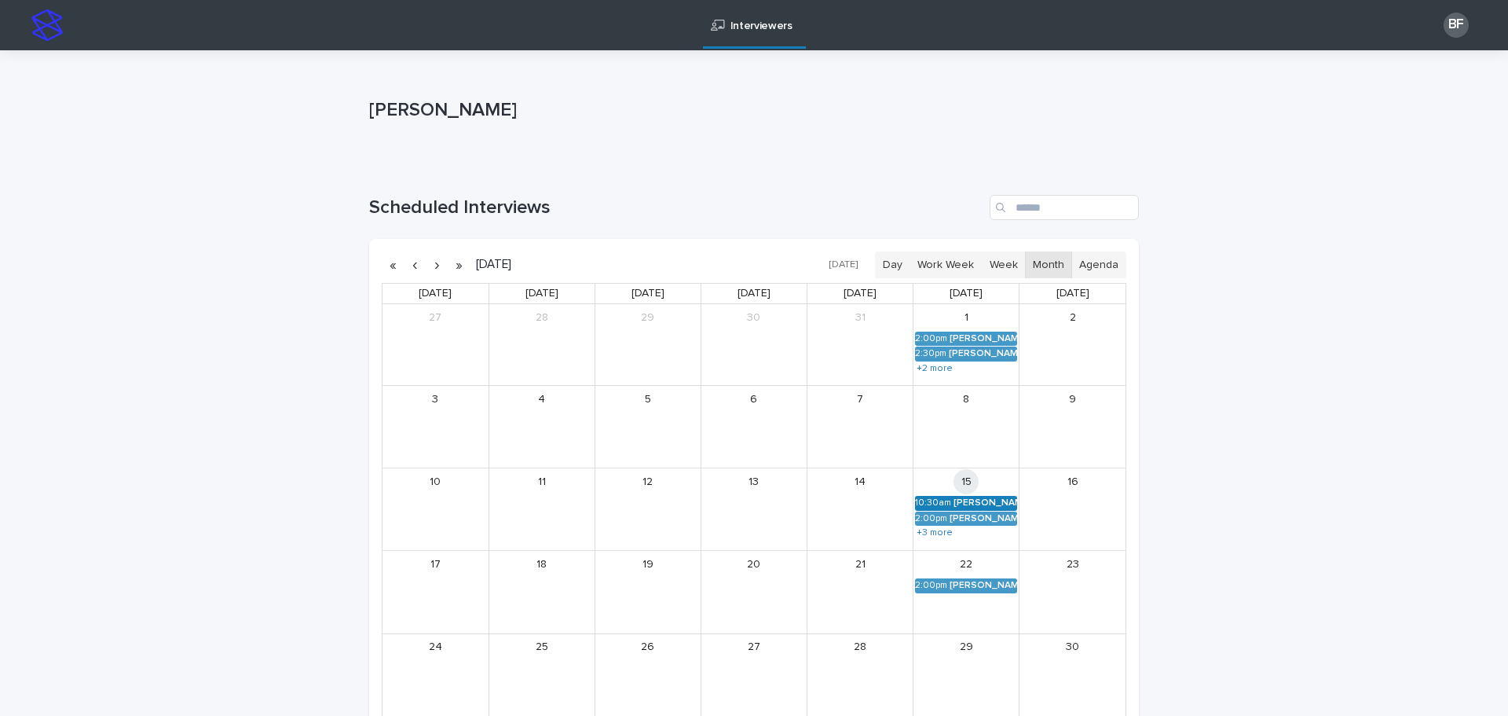
click at [971, 504] on div "[PERSON_NAME] (Round 2)" at bounding box center [986, 502] width 64 height 11
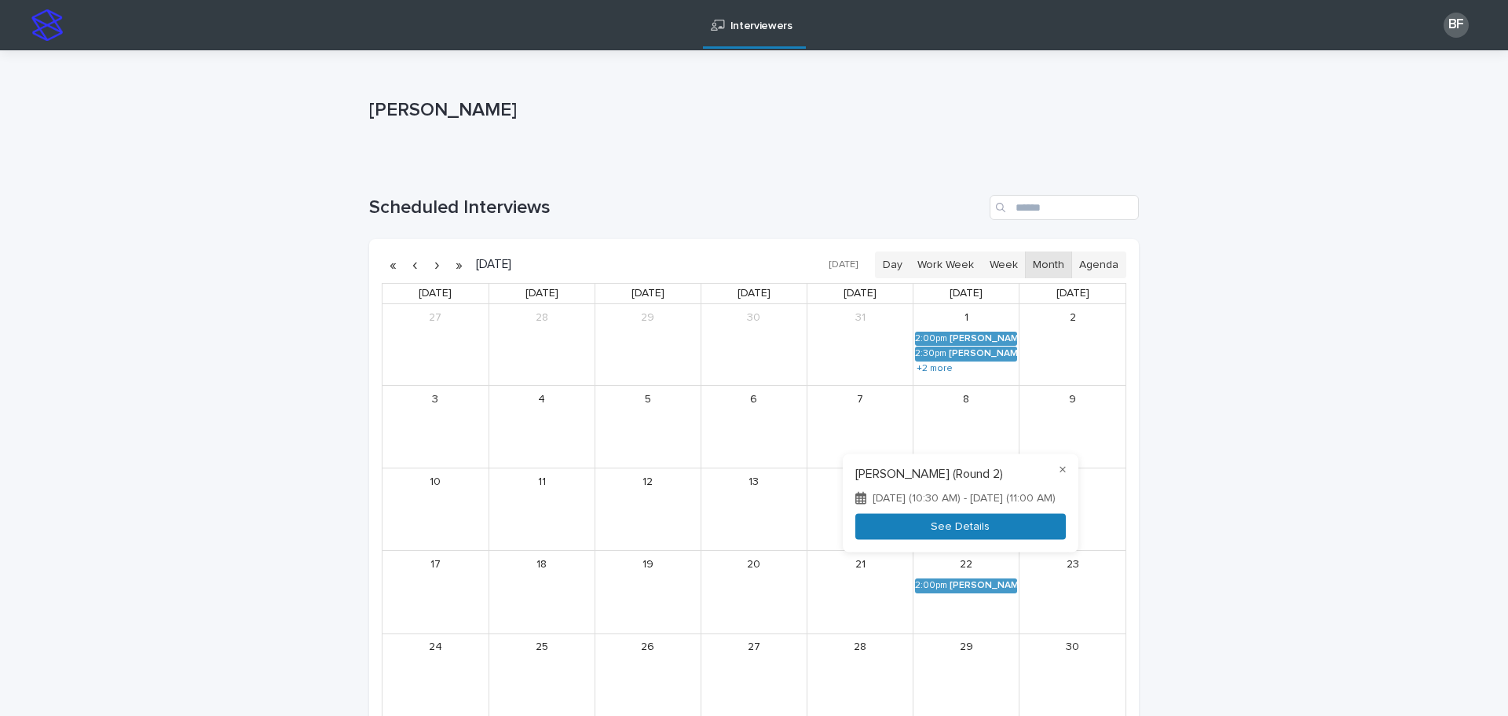
click at [971, 533] on button "See Details" at bounding box center [961, 527] width 211 height 26
